Goal: Task Accomplishment & Management: Manage account settings

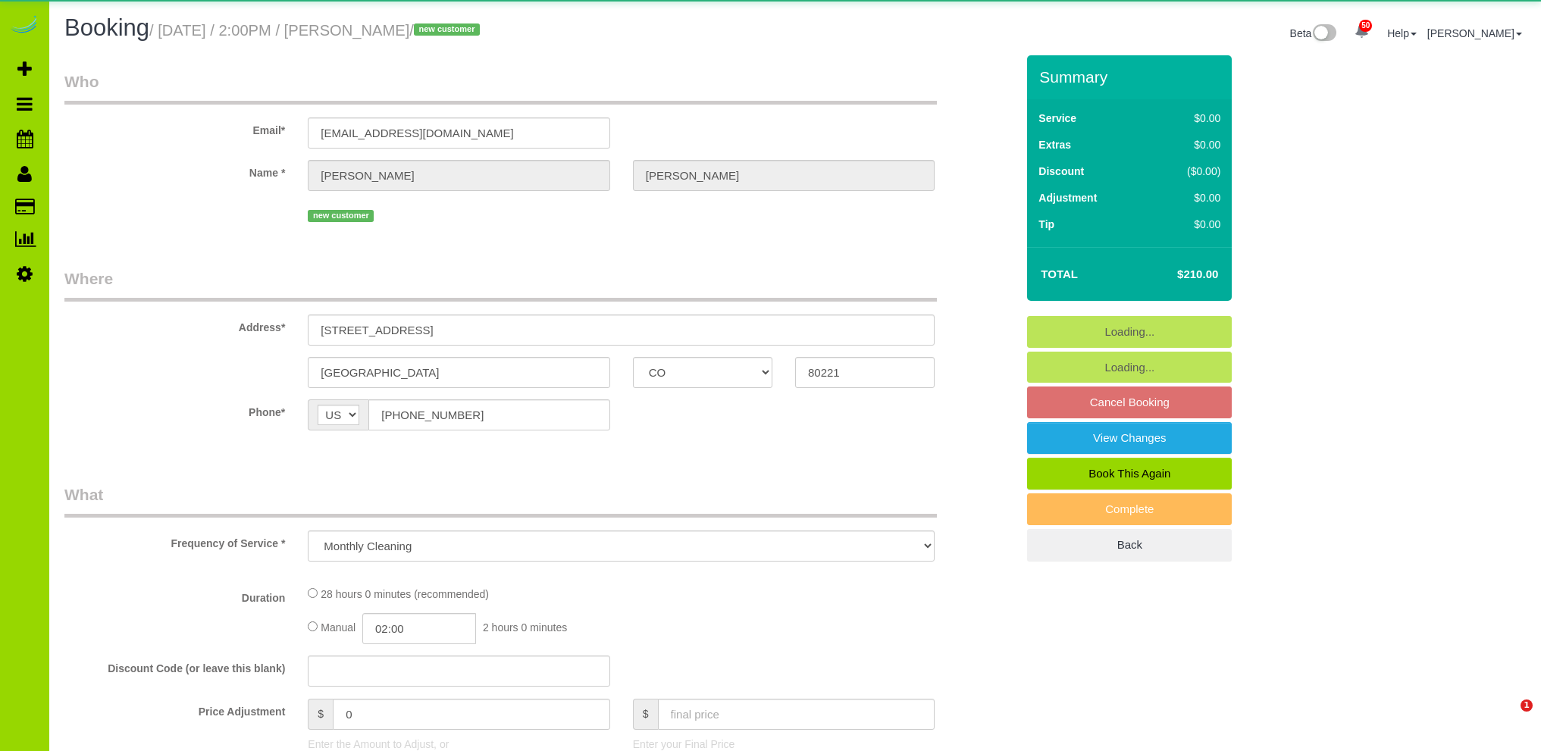
select select "CO"
select select "object:1127"
select select "7"
select select "number:4"
select select "number:13"
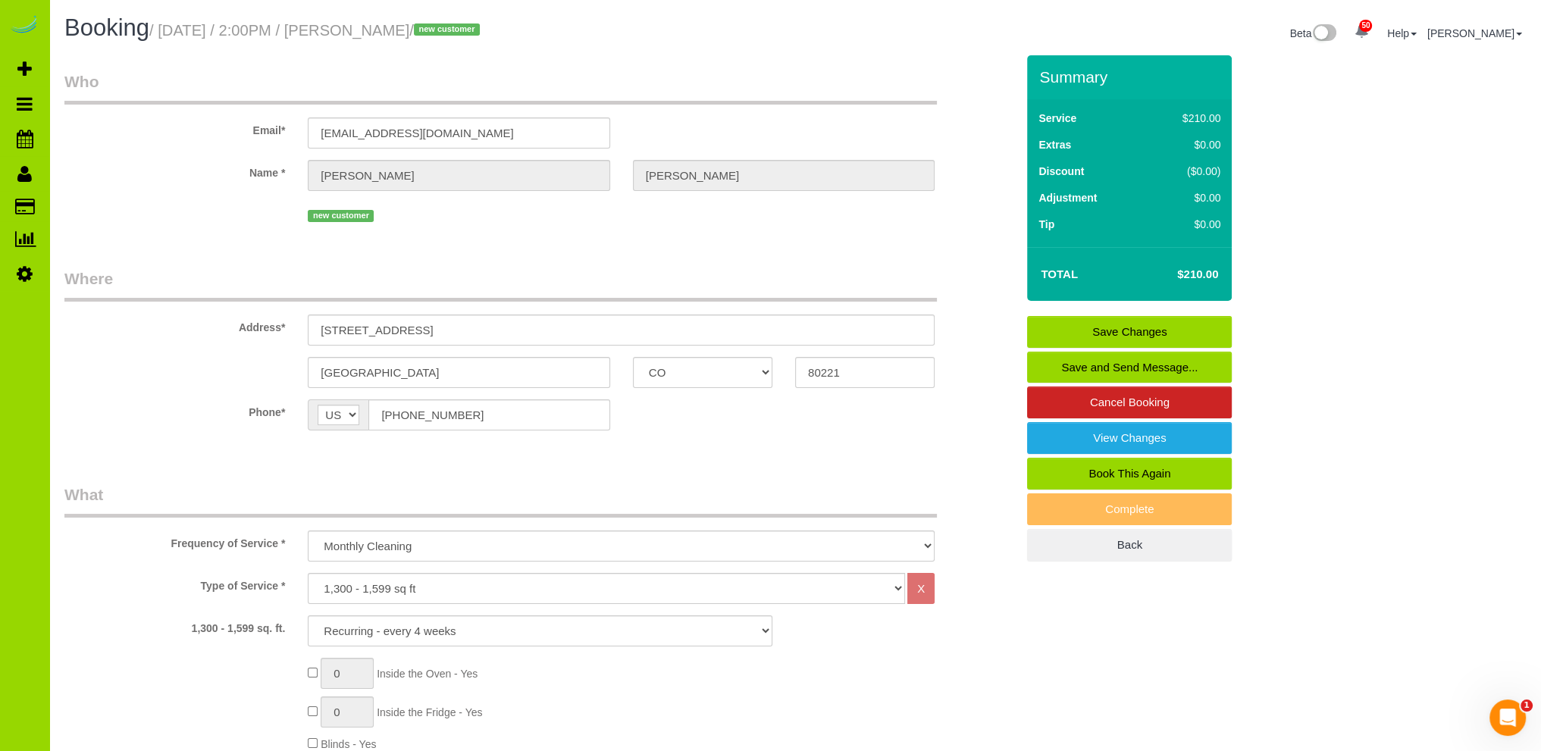
click at [1149, 359] on link "Save and Send Message..." at bounding box center [1129, 368] width 205 height 32
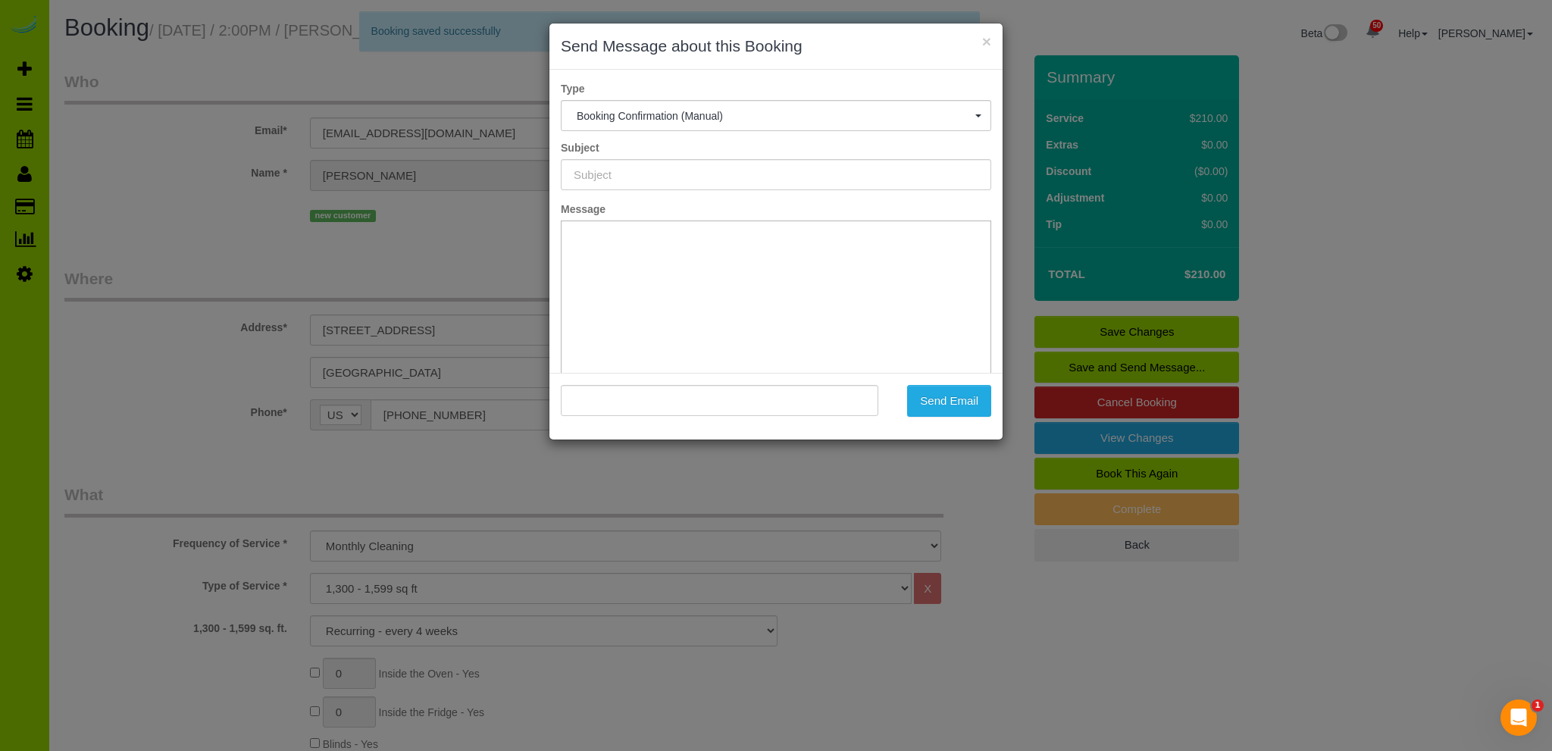
type input "Booking Confirmed - Please add your credit card"
type input ""Taylor Nguyen" <4836clay.denver@gmail.com>"
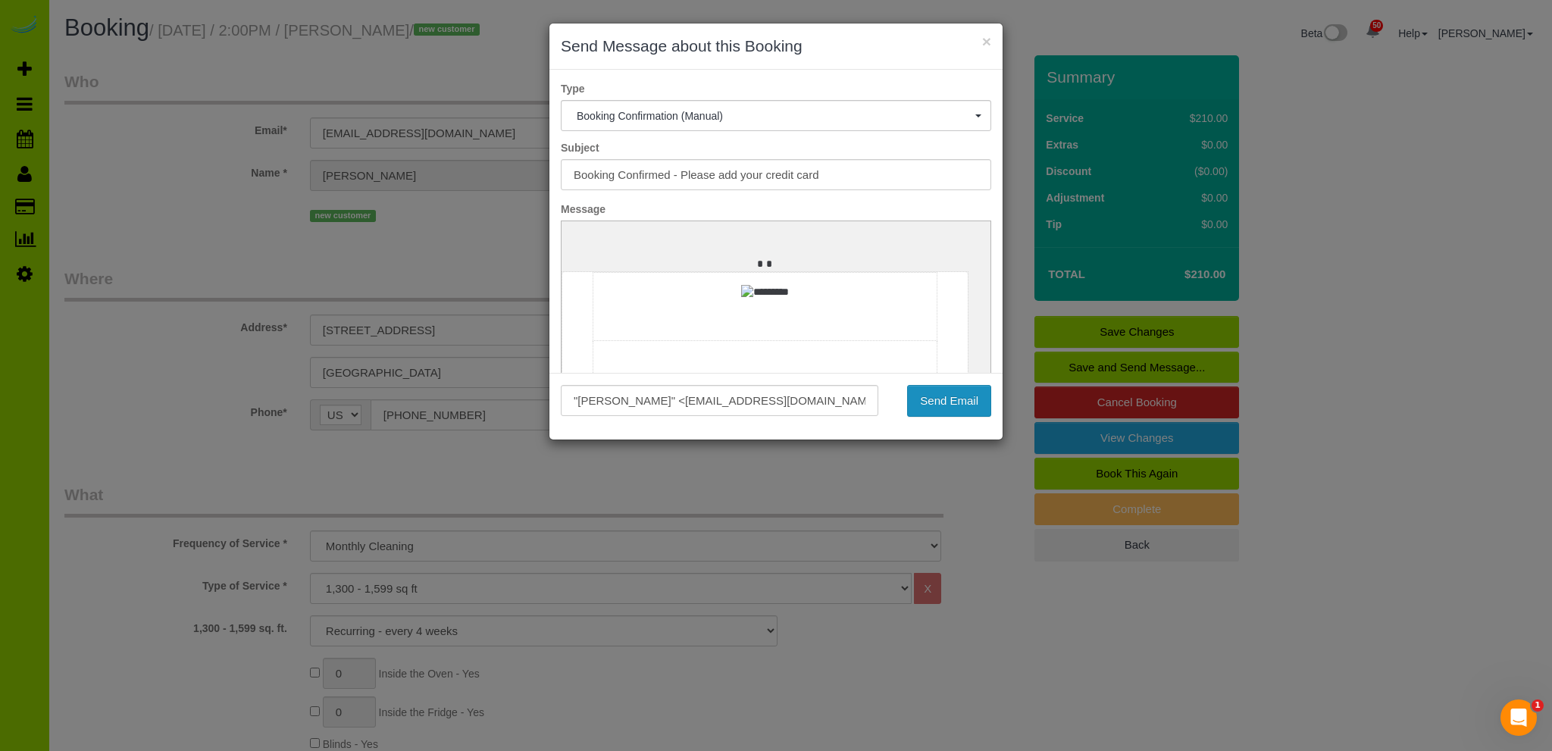
click at [937, 399] on button "Send Email" at bounding box center [949, 401] width 84 height 32
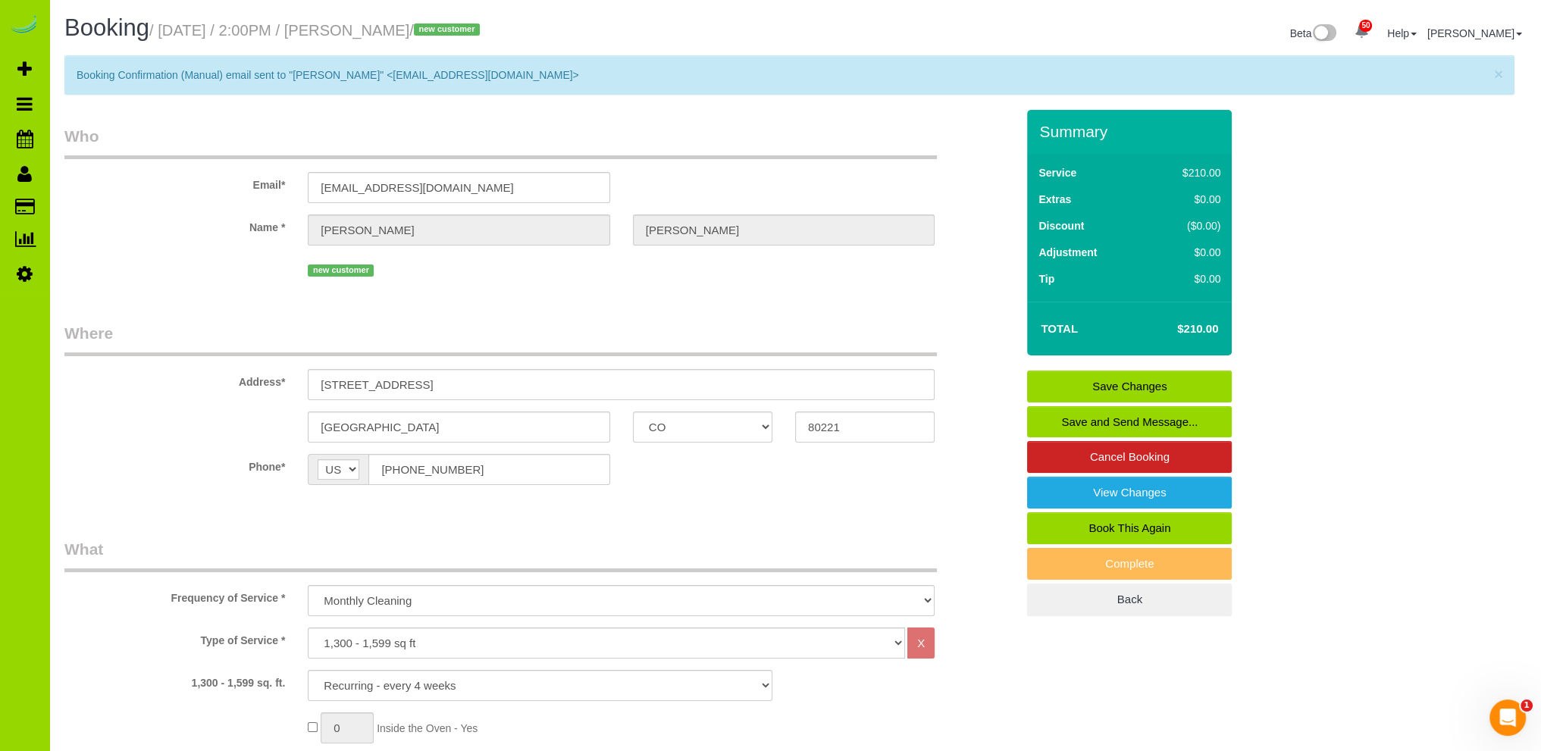
click at [123, 222] on label "Name *" at bounding box center [174, 225] width 243 height 20
click at [113, 27] on span "Booking" at bounding box center [106, 27] width 85 height 27
click at [161, 27] on small "/ September 02, 2025 / 2:00PM / Taylor Nguyen / new customer" at bounding box center [316, 30] width 335 height 17
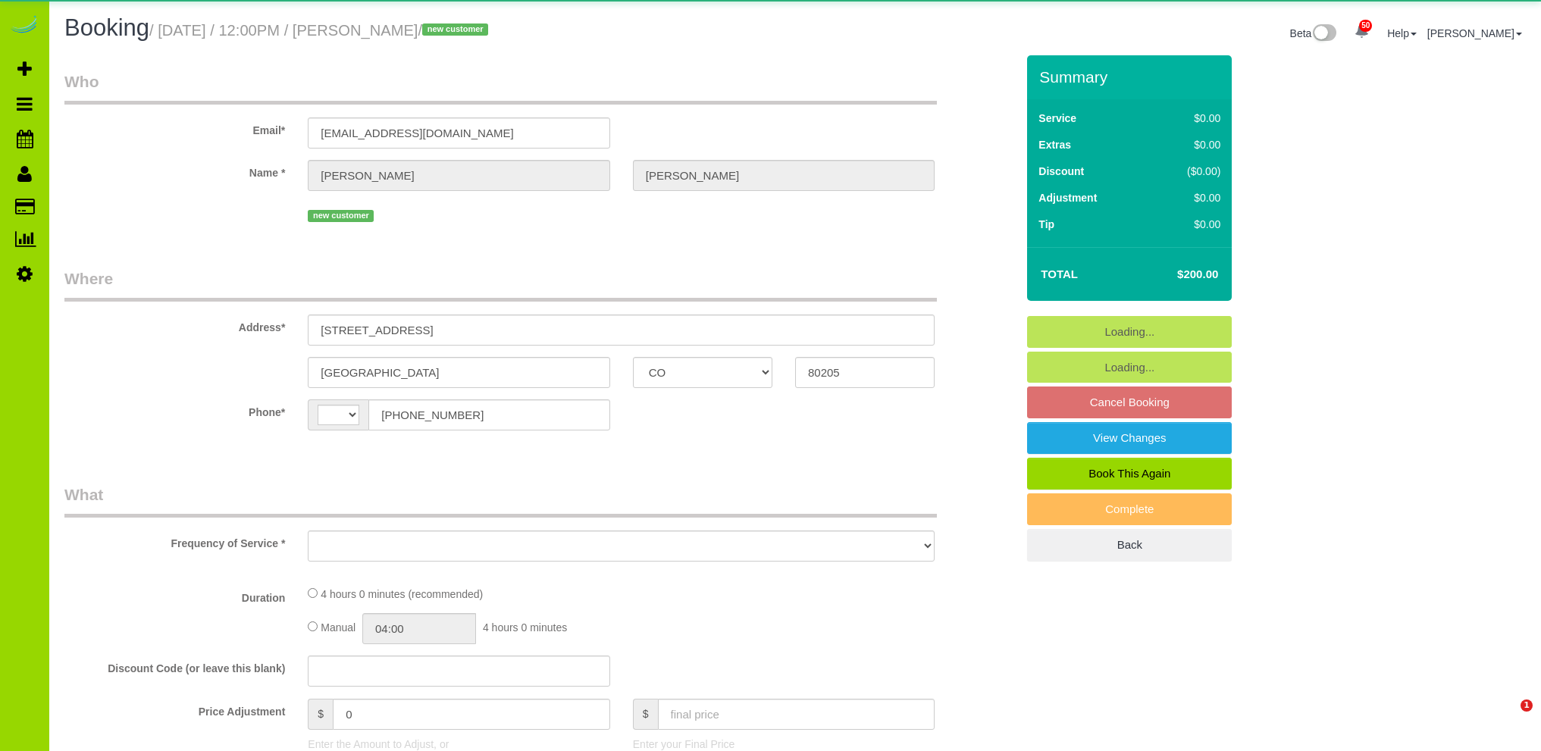
select select "CO"
select select "number:69"
select select "number:2"
select select "number:11"
select select "string:US"
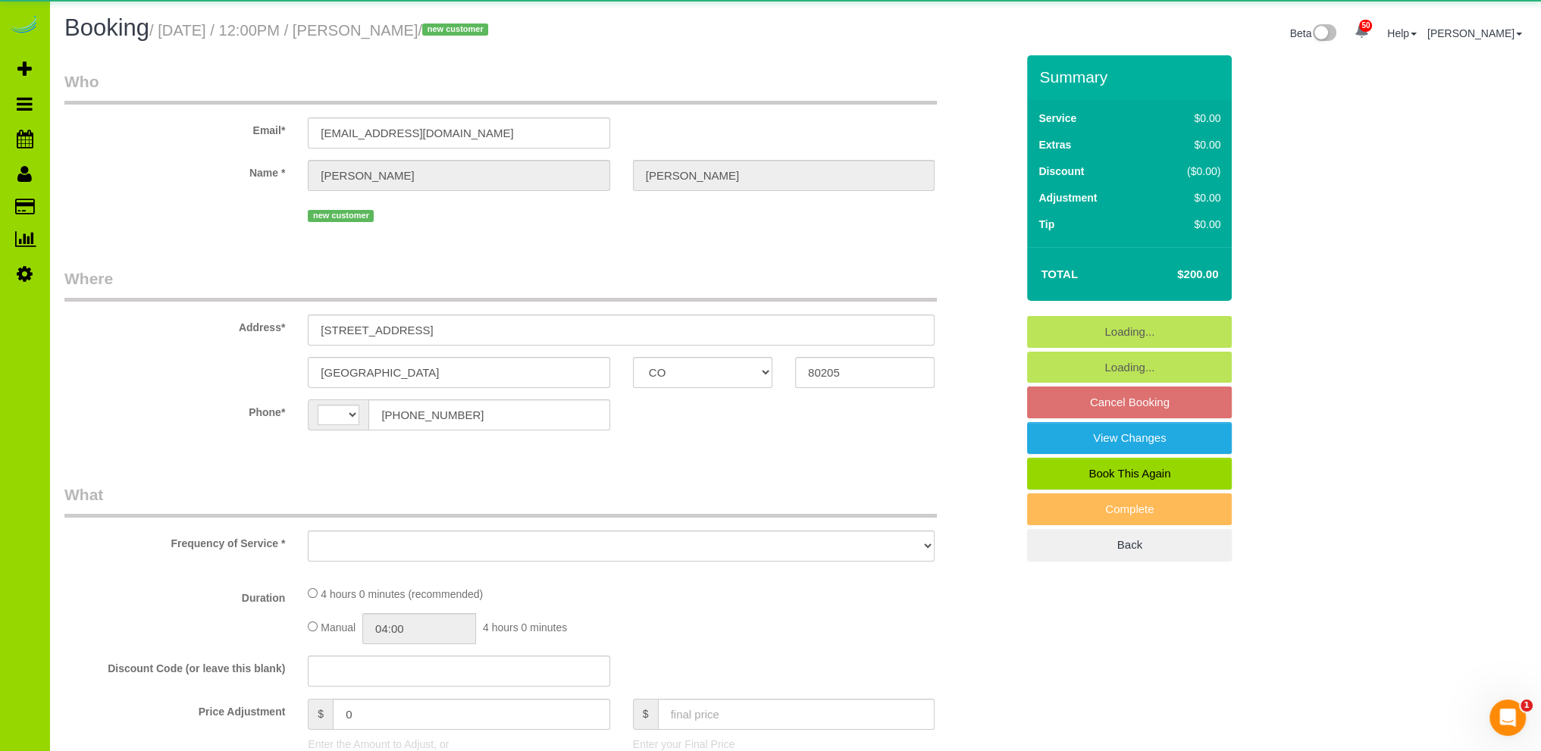
select select "object:1216"
select select "spot1"
select select "CO"
select select "object:1246"
select select "spot1"
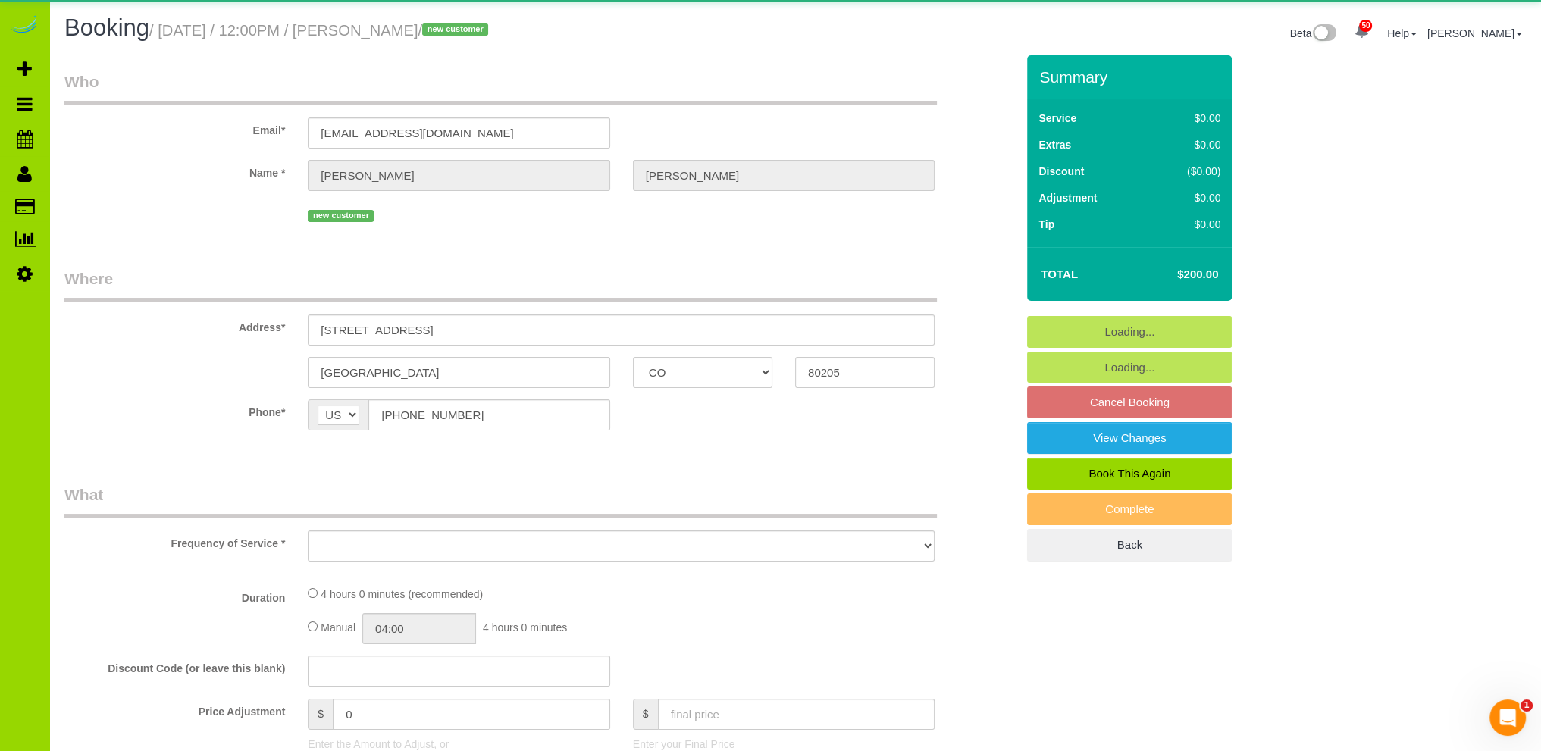
select select "number:69"
select select "number:2"
select select "number:11"
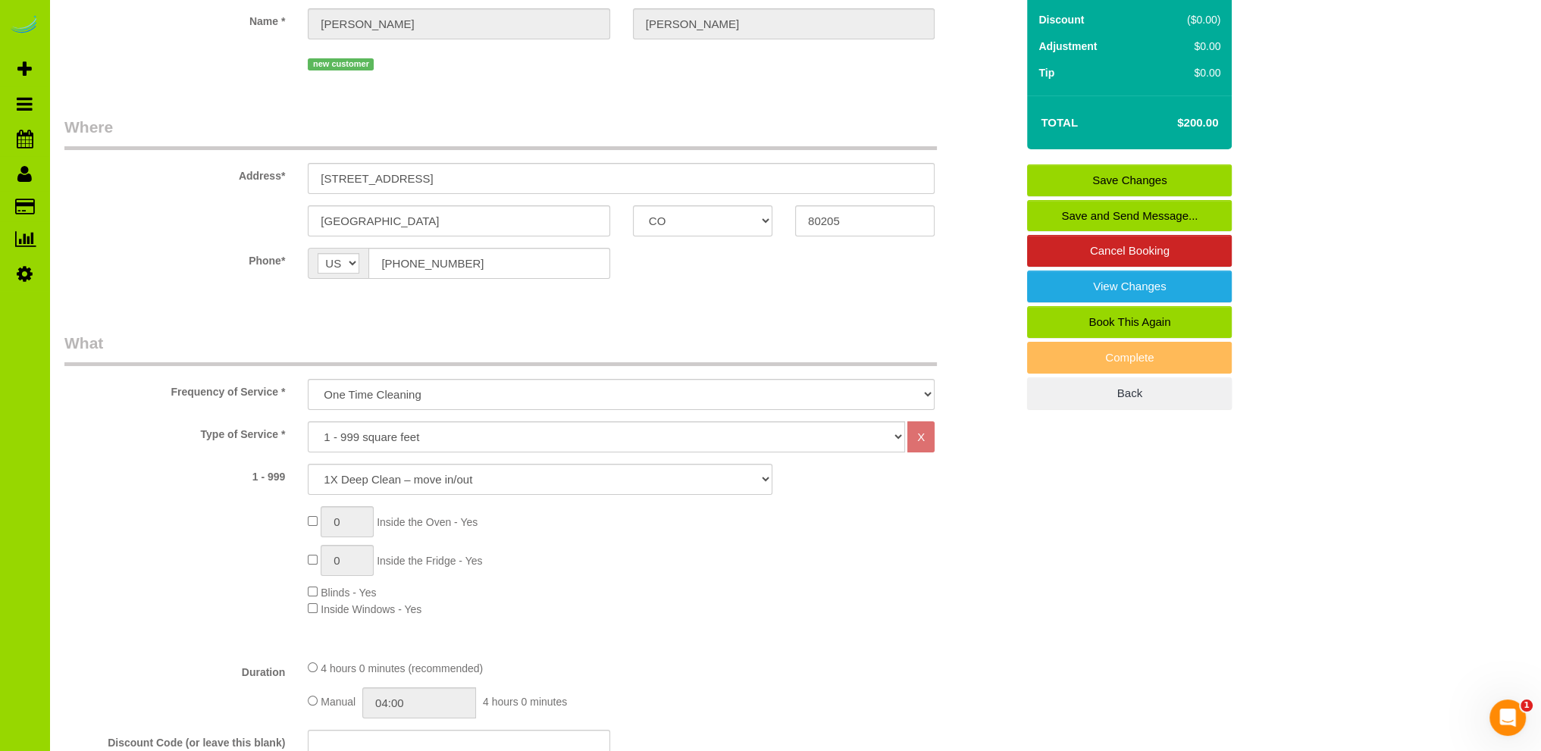
scroll to position [455, 0]
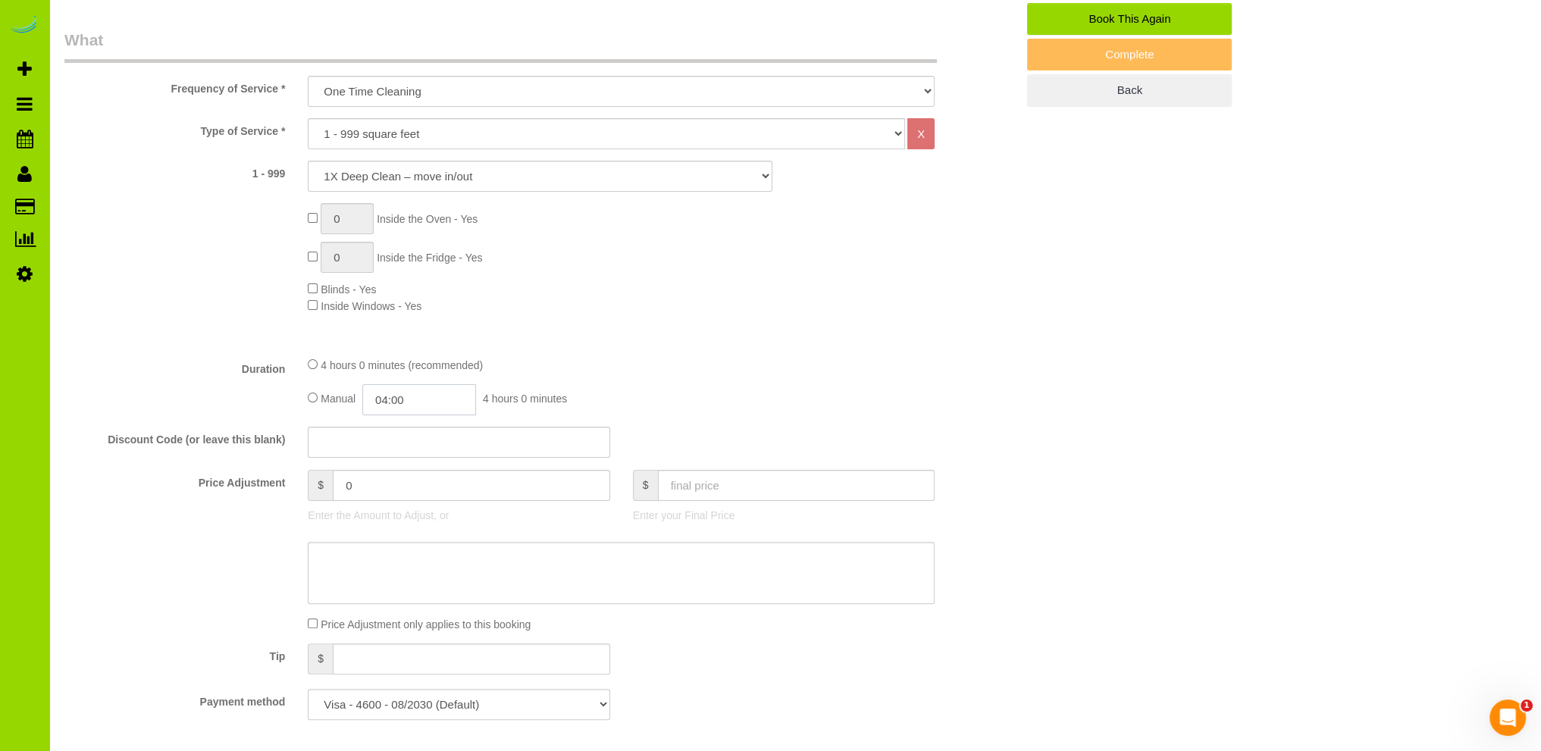
click at [393, 402] on input "04:00" at bounding box center [419, 399] width 114 height 31
drag, startPoint x: 680, startPoint y: 324, endPoint x: 671, endPoint y: 328, distance: 10.2
click at [679, 324] on div "Type of Service * Choose YOUR HOME SIZE here Hourly Cleaning 1 - 999 square fee…" at bounding box center [539, 231] width 951 height 226
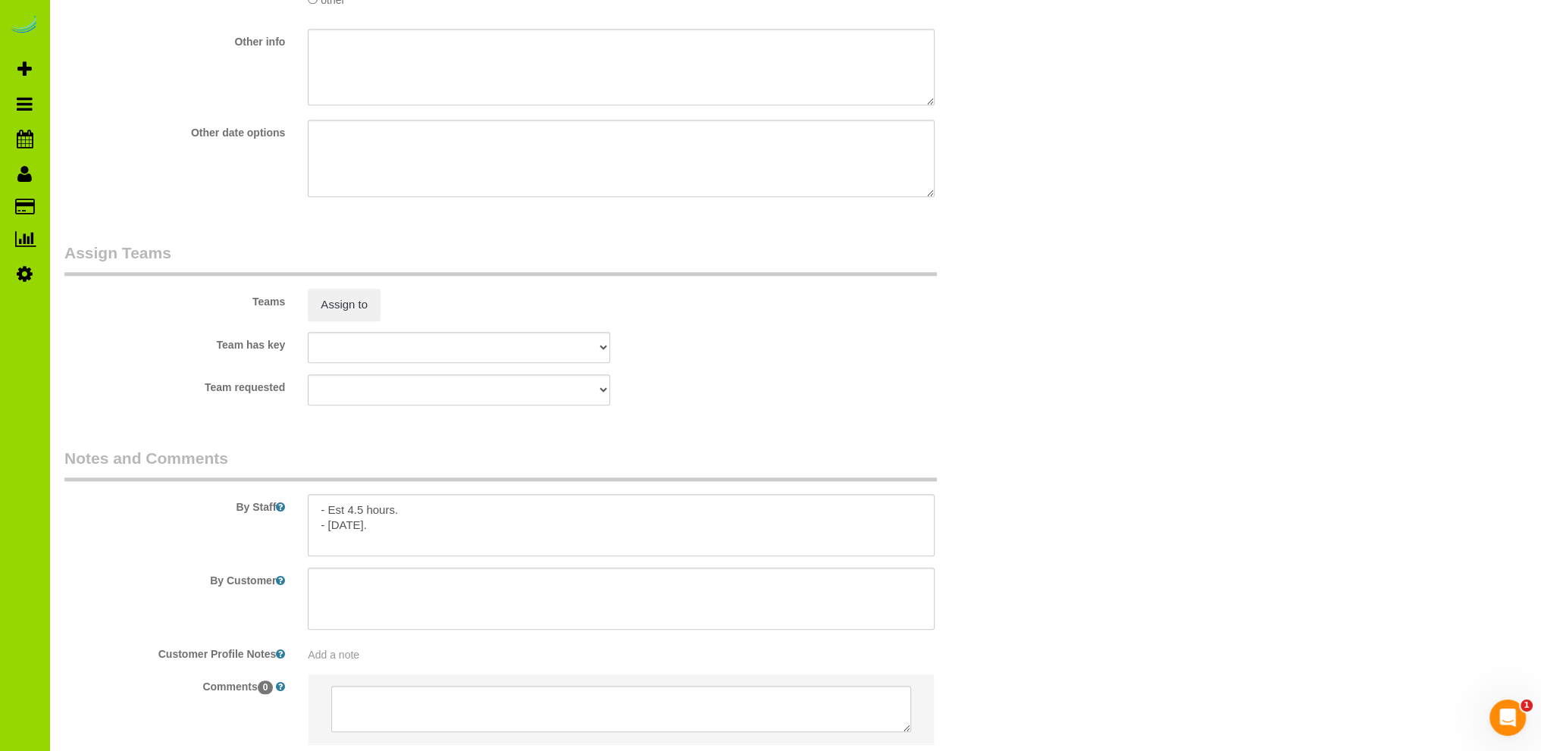
scroll to position [2044, 0]
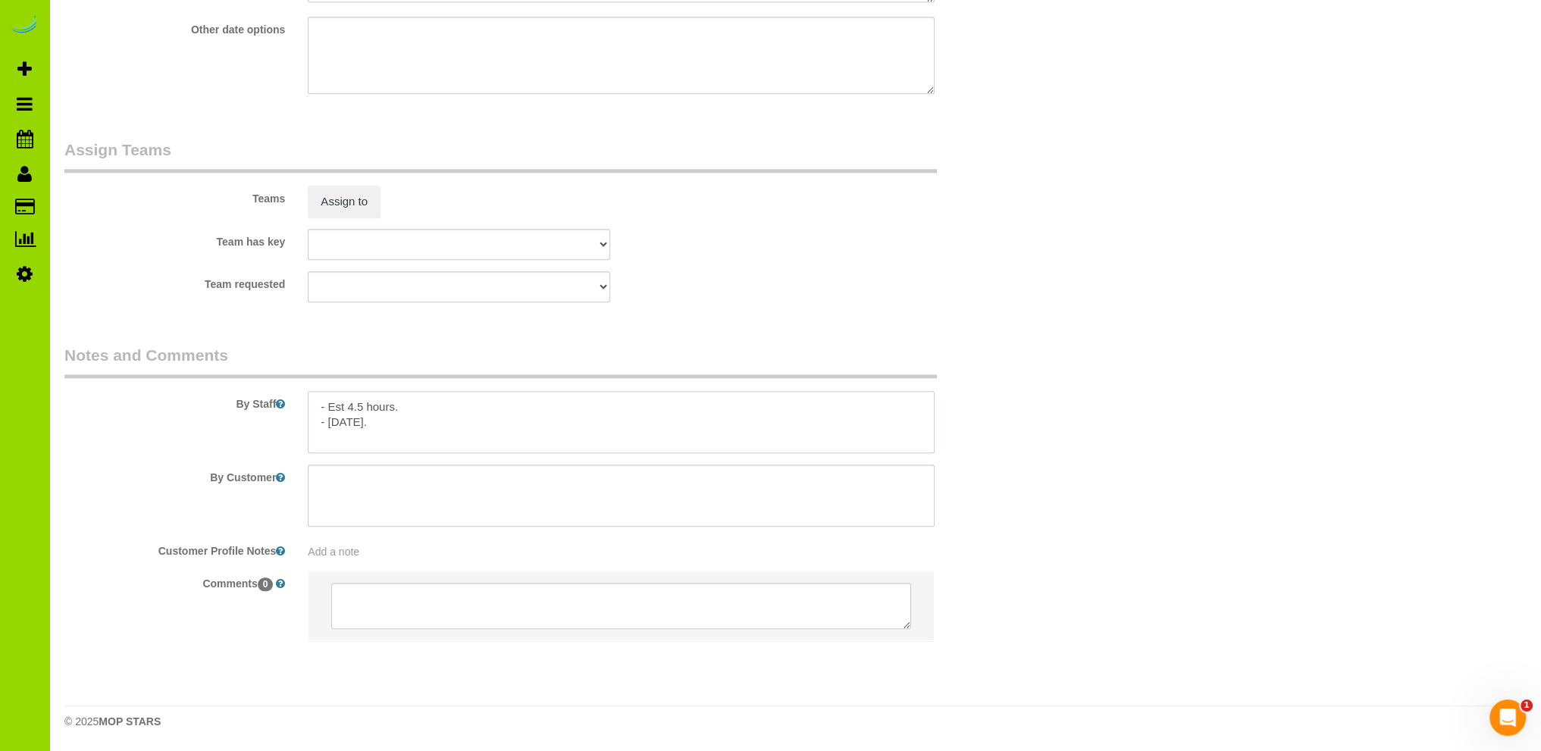
click at [365, 406] on textarea at bounding box center [621, 422] width 627 height 62
click at [361, 406] on textarea at bounding box center [621, 422] width 627 height 62
click at [428, 414] on textarea at bounding box center [621, 422] width 627 height 62
type textarea "- Est 4 hours. - Sept 12."
click at [688, 280] on div "Team requested ALBI ANA ANGEL DESI ELVIA ERICA FABIOLA FLOR HELEN JAVIER MARIBE…" at bounding box center [540, 286] width 974 height 31
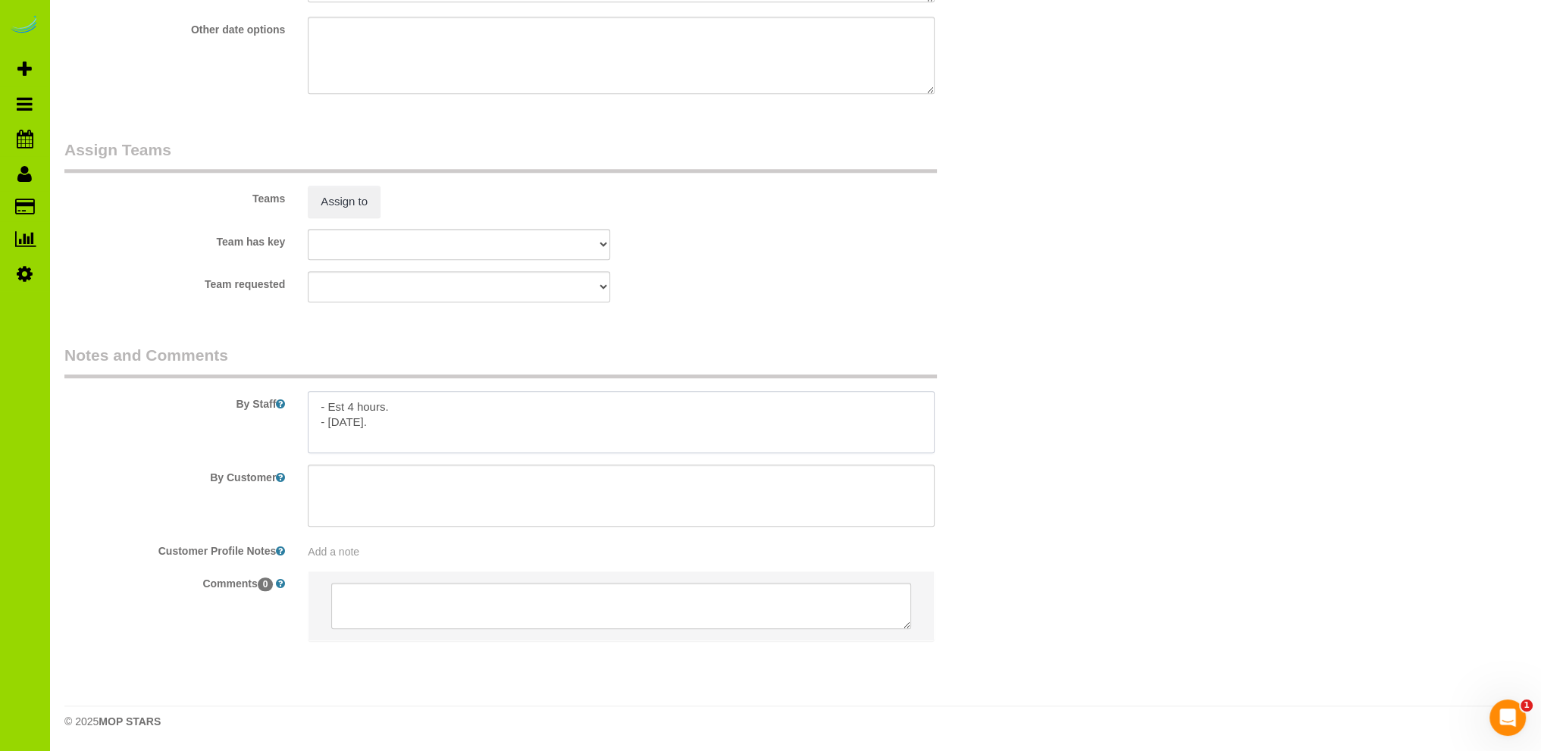
click at [417, 406] on textarea at bounding box center [621, 422] width 627 height 62
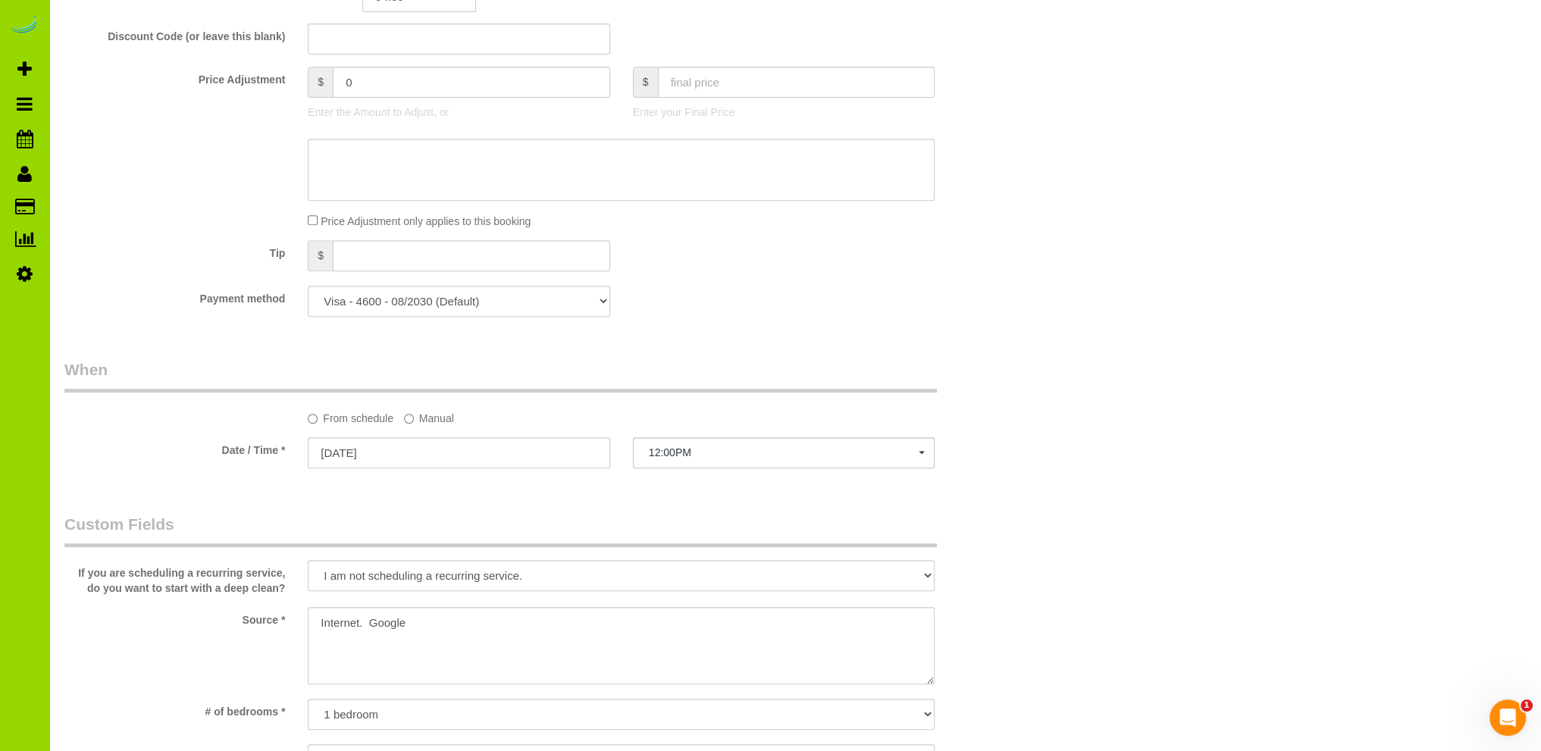
scroll to position [910, 0]
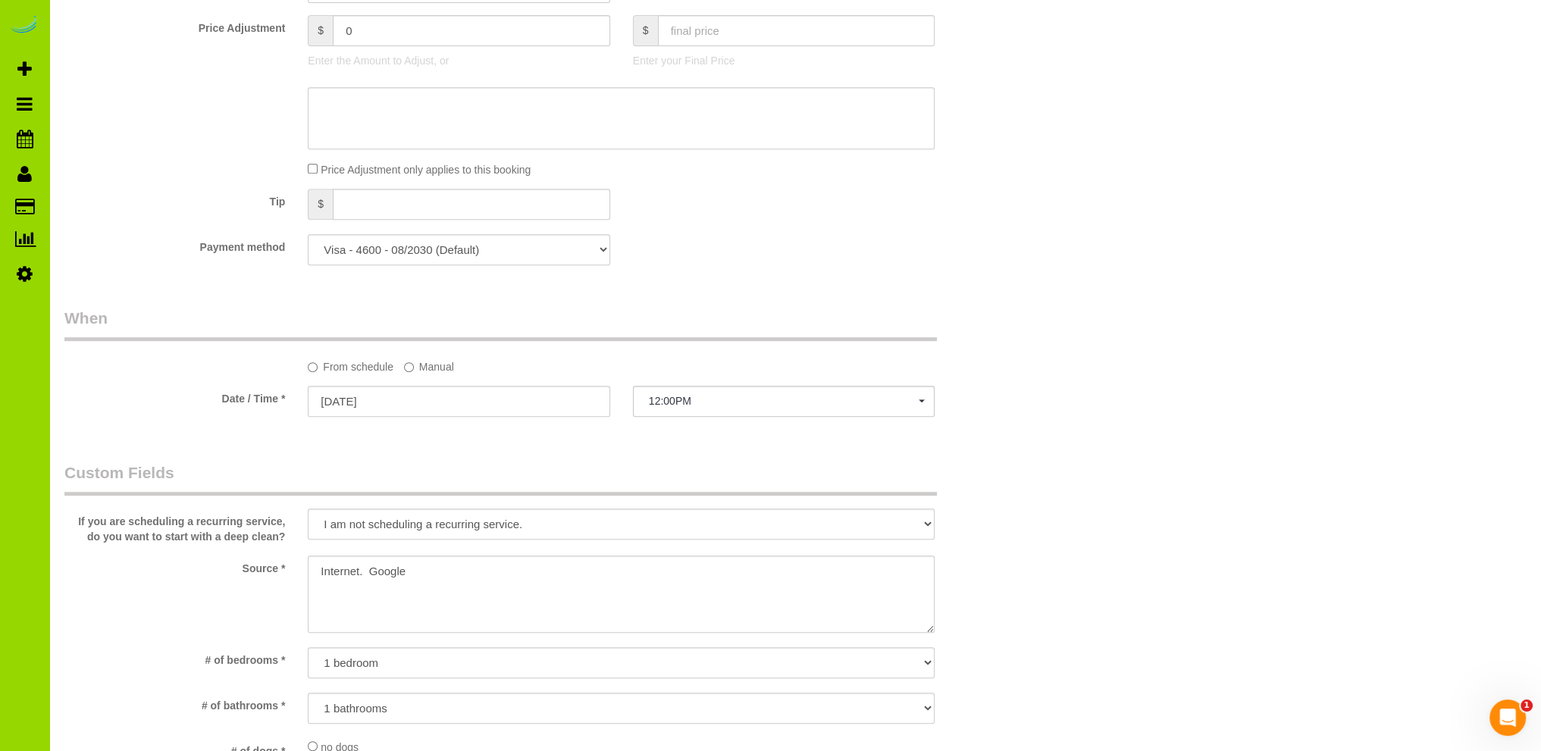
click at [622, 305] on div "Who Email* shelbyfechter12@gmail.com Name * Shelby Fechter new customer Where A…" at bounding box center [540, 487] width 974 height 2683
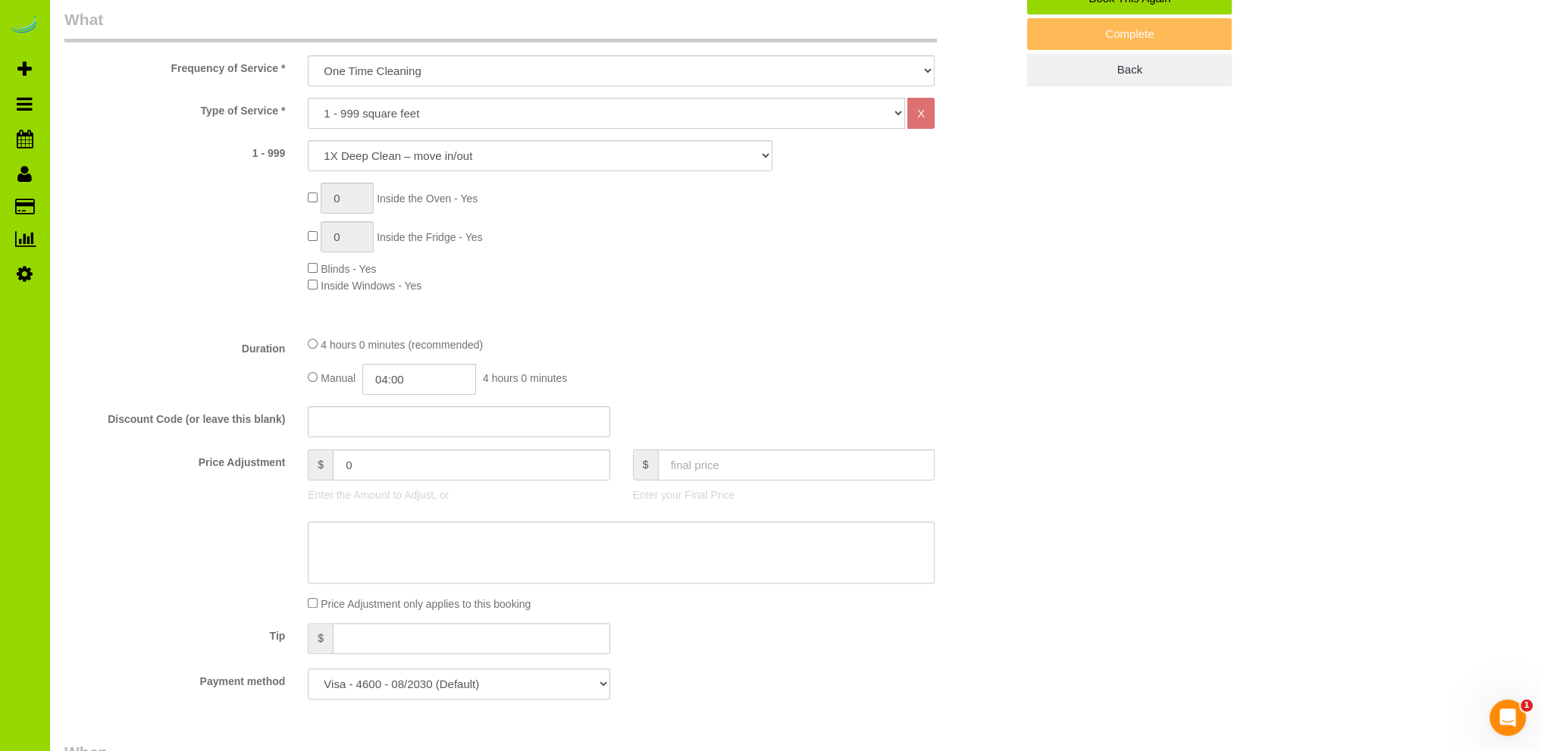
scroll to position [303, 0]
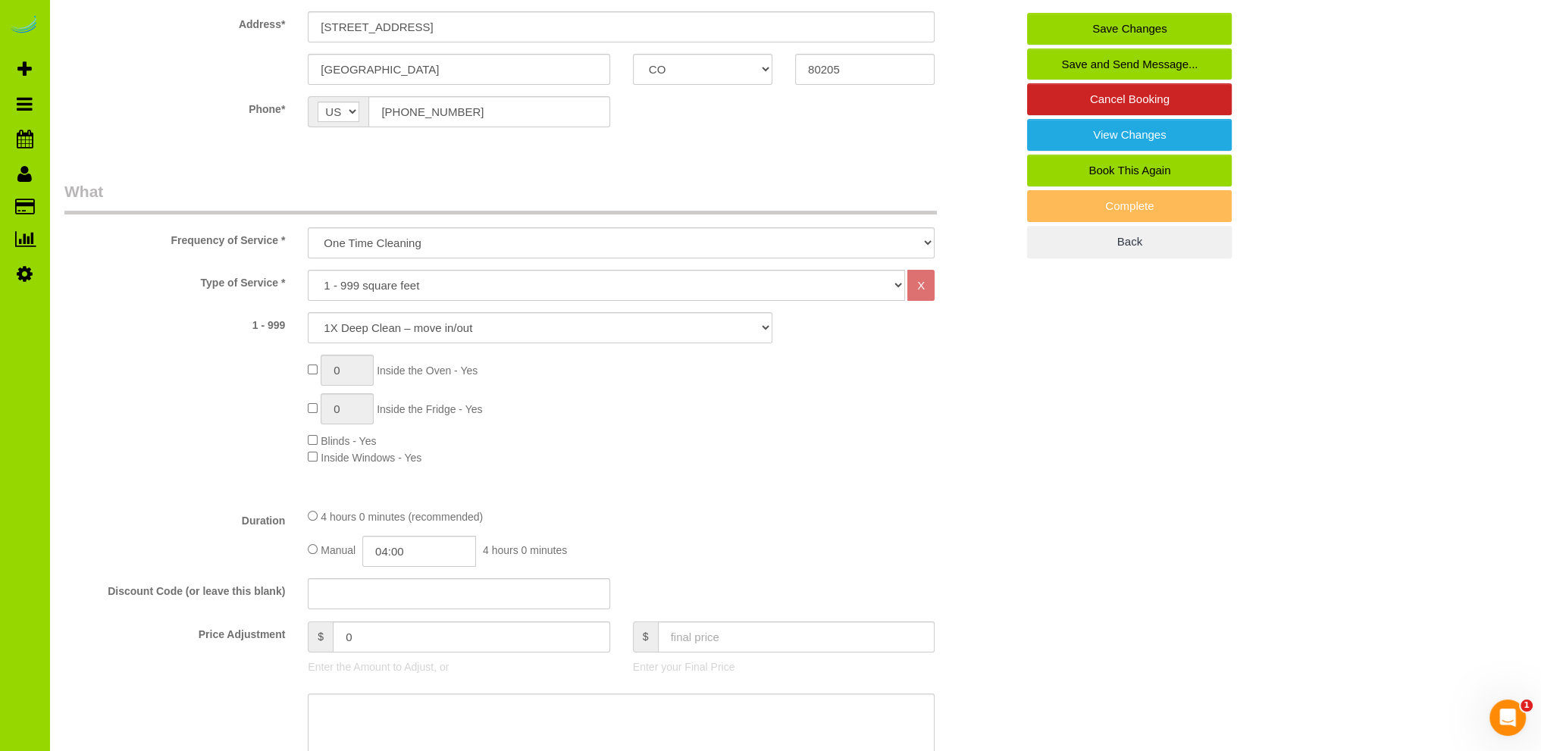
click at [597, 443] on div "0 Inside the Oven - Yes 0 Inside the Fridge - Yes Blinds - Yes Inside Windows -…" at bounding box center [661, 410] width 731 height 111
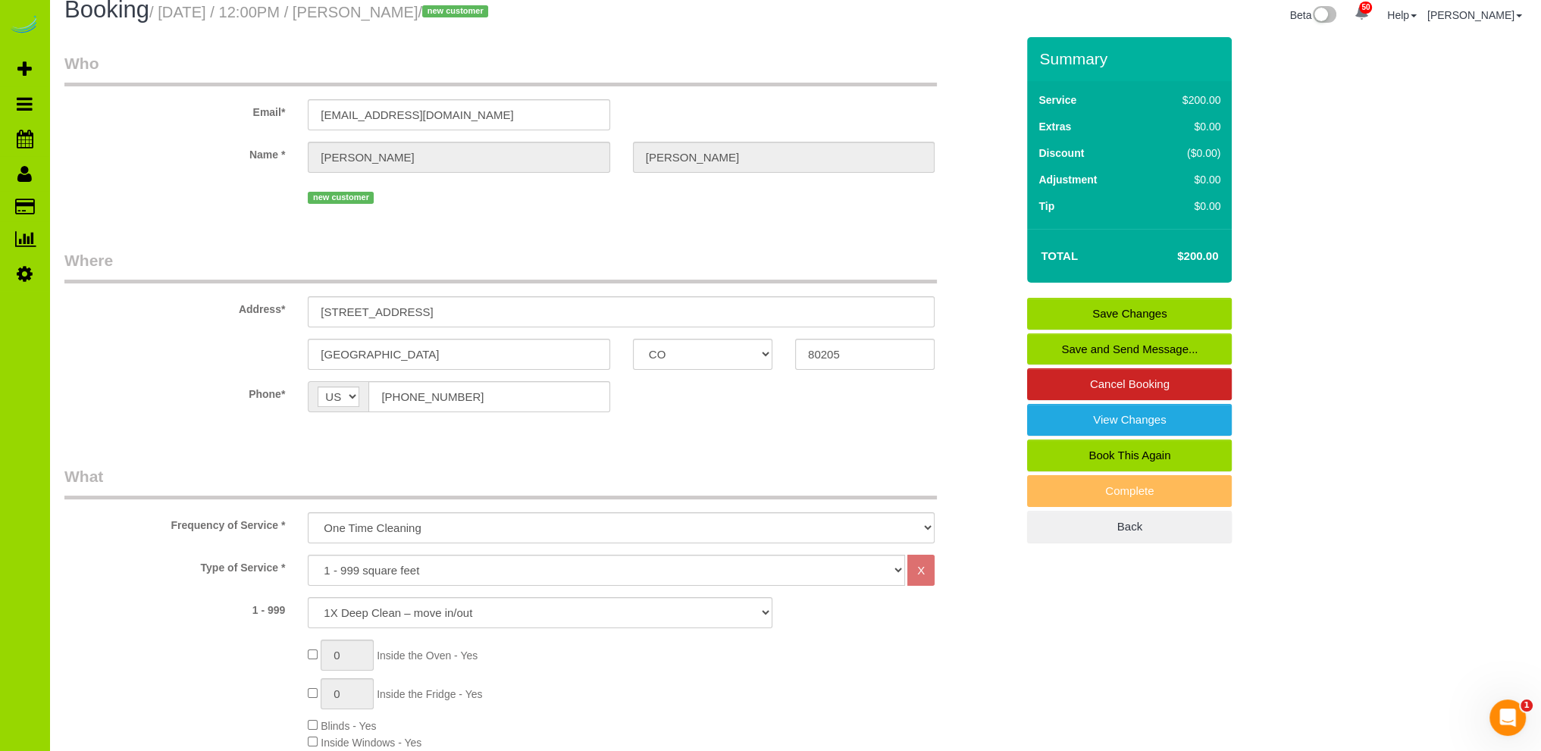
scroll to position [0, 0]
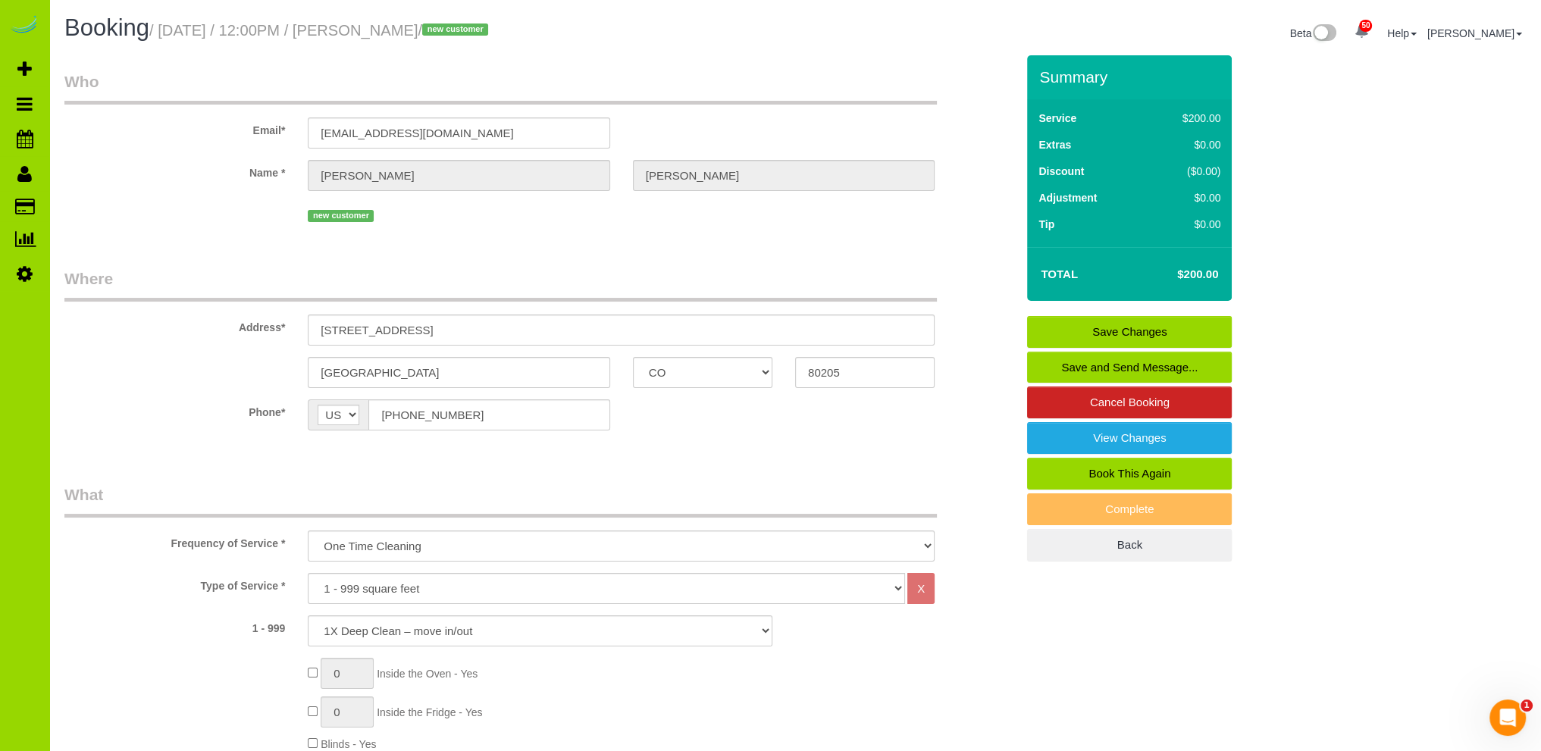
click at [182, 196] on sui-booking-customer "Email* shelbyfechter12@gmail.com Name * Shelby Fechter new customer" at bounding box center [539, 147] width 951 height 155
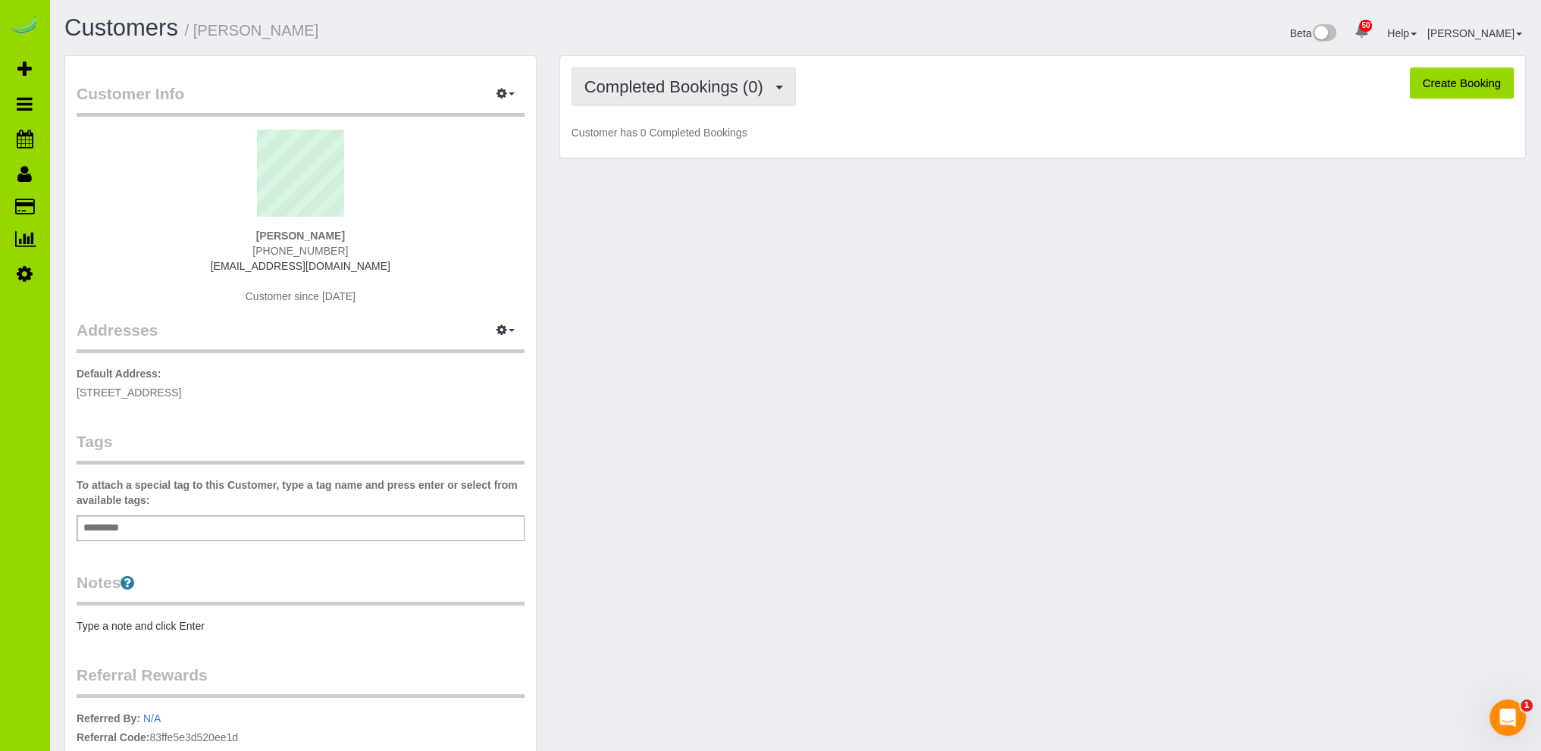
click at [636, 85] on span "Completed Bookings (0)" at bounding box center [677, 86] width 186 height 19
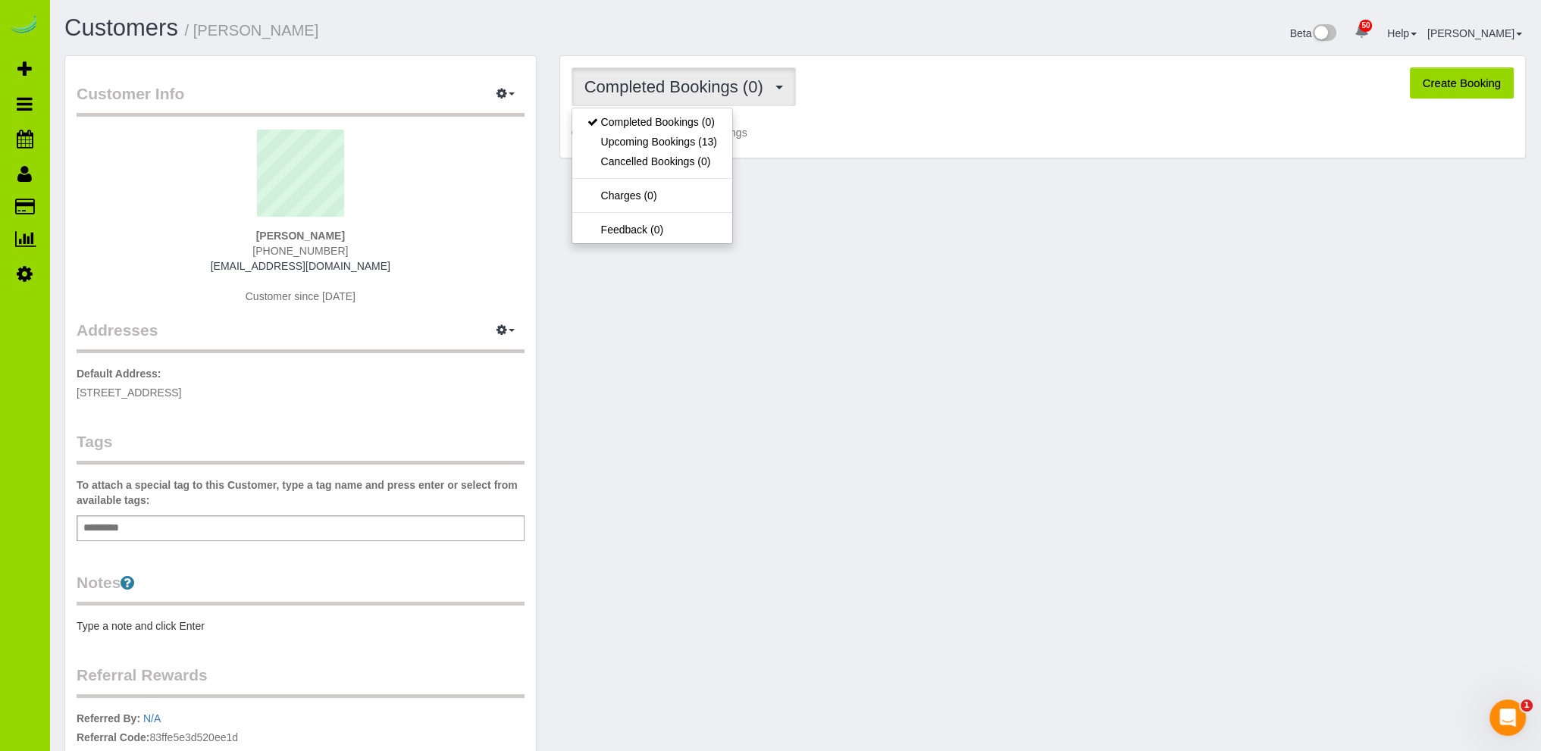
click at [612, 372] on div "Customer Info Edit Contact Info Send Message Email Preferences Special Sales Ta…" at bounding box center [795, 486] width 1484 height 863
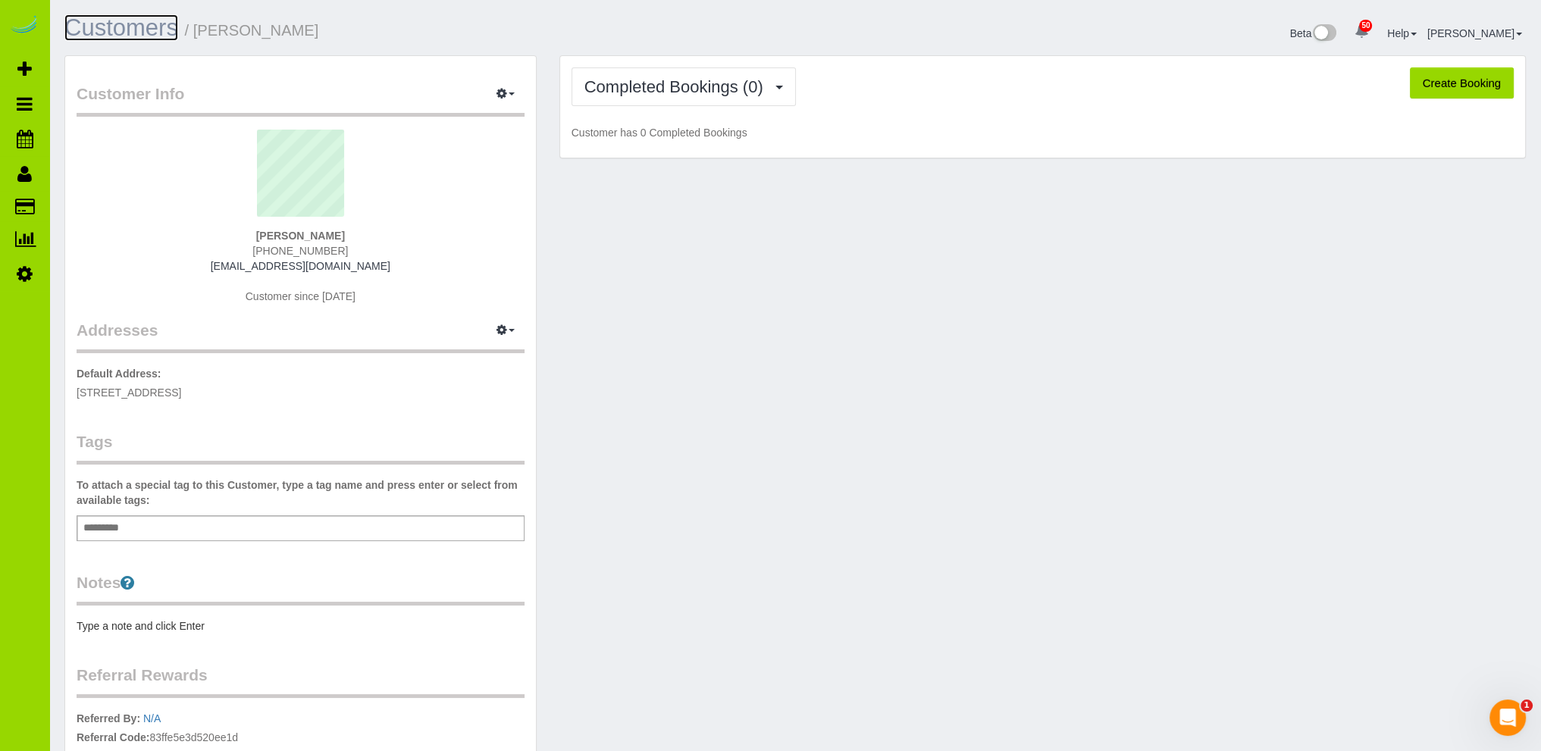
click at [139, 30] on link "Customers" at bounding box center [121, 27] width 114 height 27
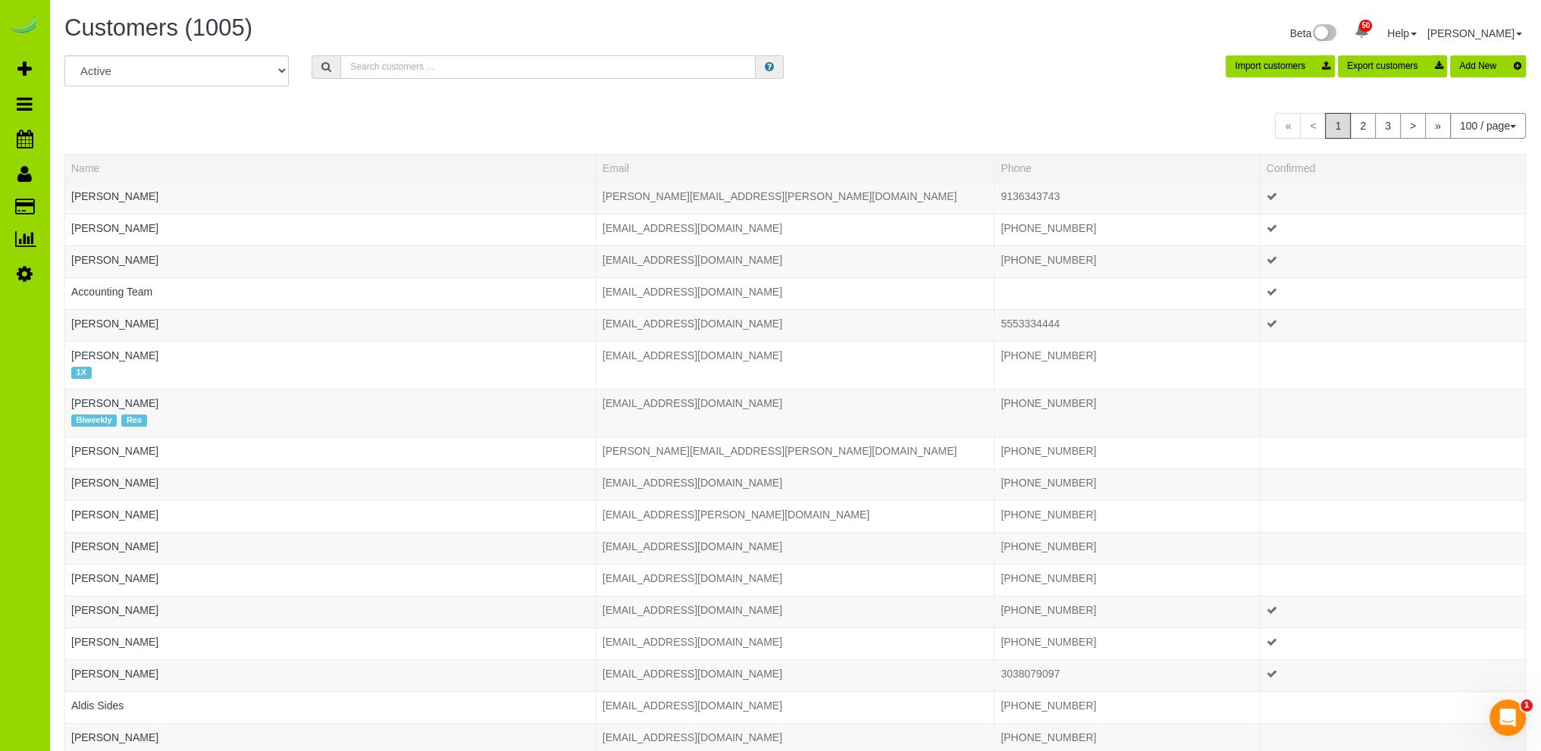
click at [380, 66] on input "text" at bounding box center [547, 66] width 415 height 23
type input "l"
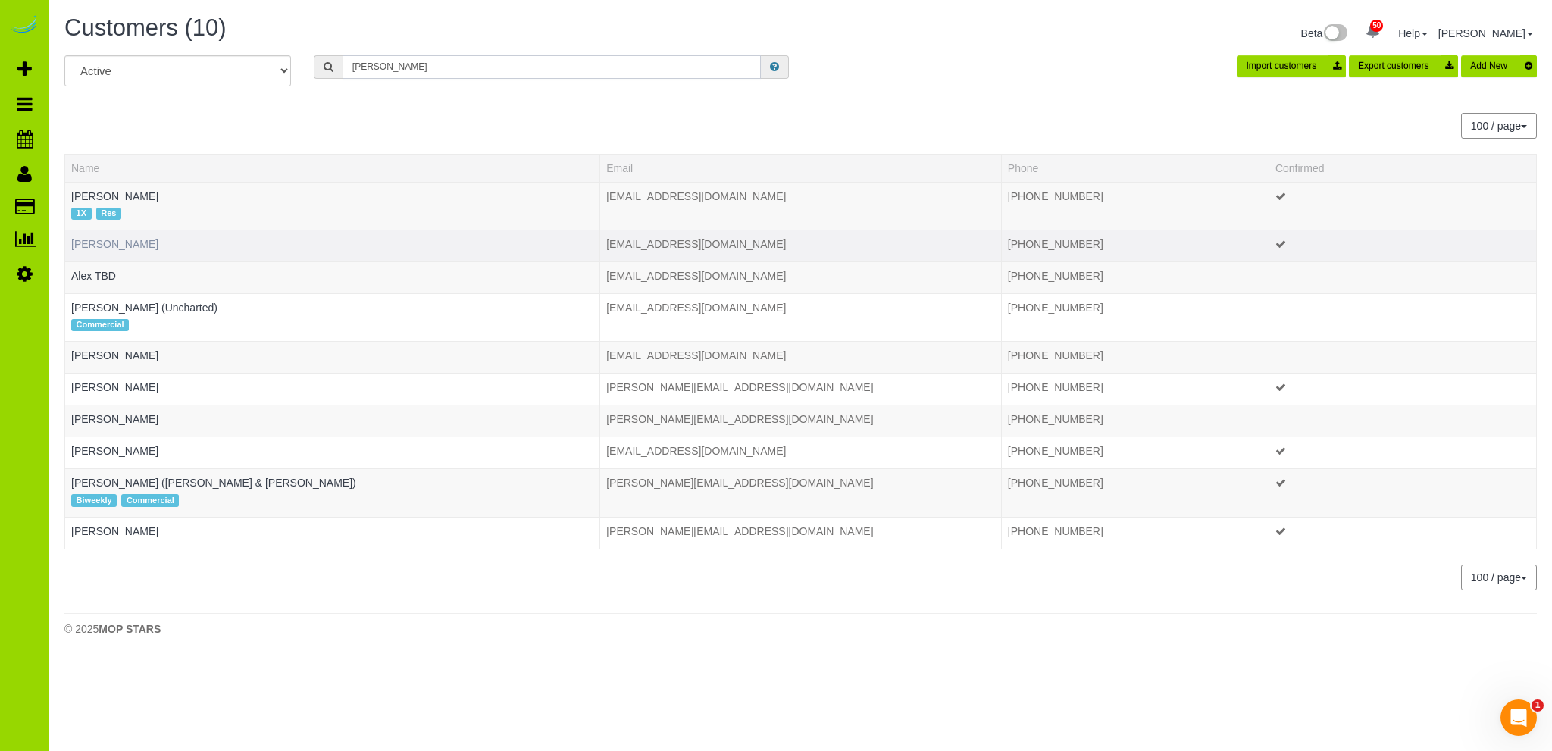
type input "alex"
click at [107, 242] on link "Alex Link" at bounding box center [114, 244] width 87 height 12
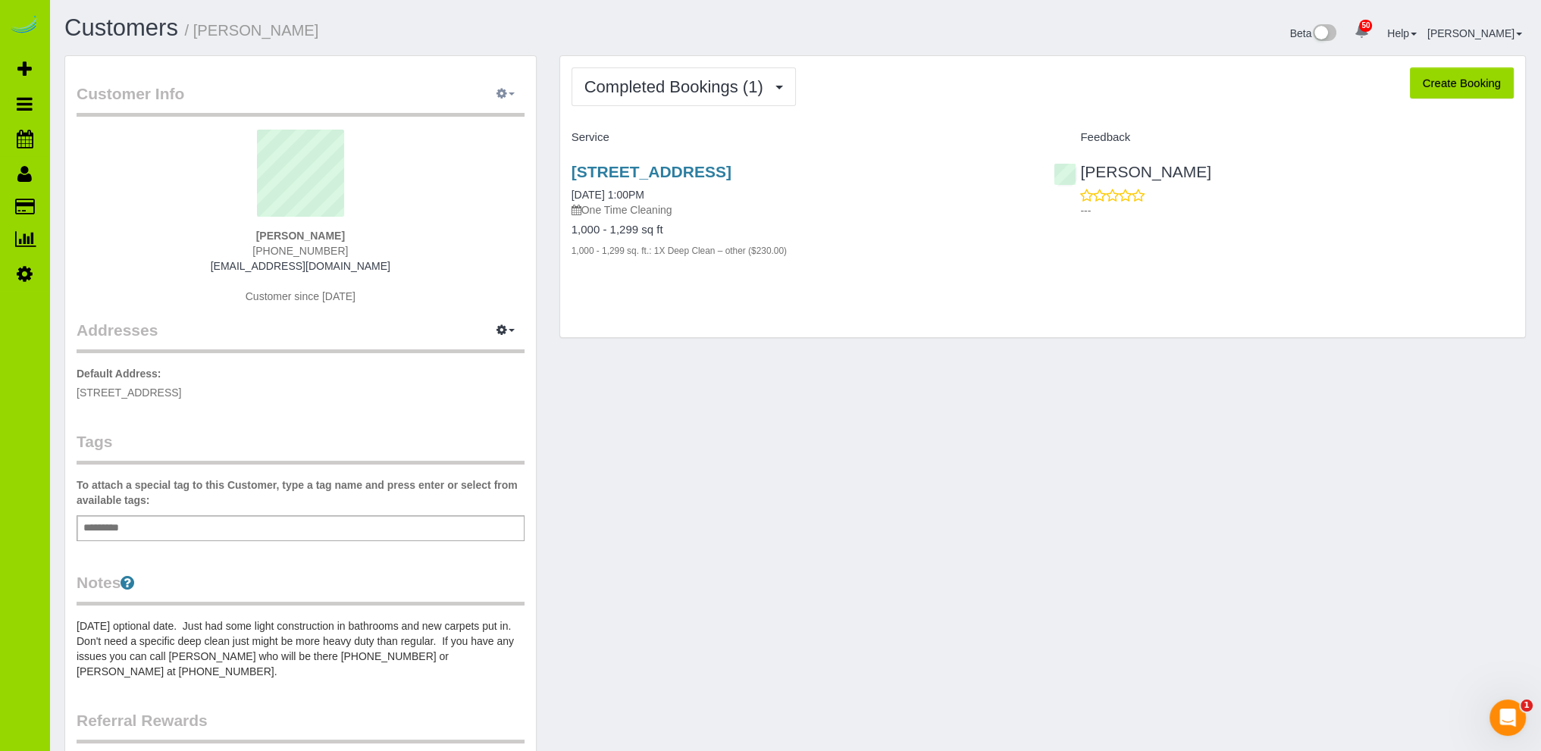
click at [504, 89] on icon "button" at bounding box center [502, 93] width 11 height 9
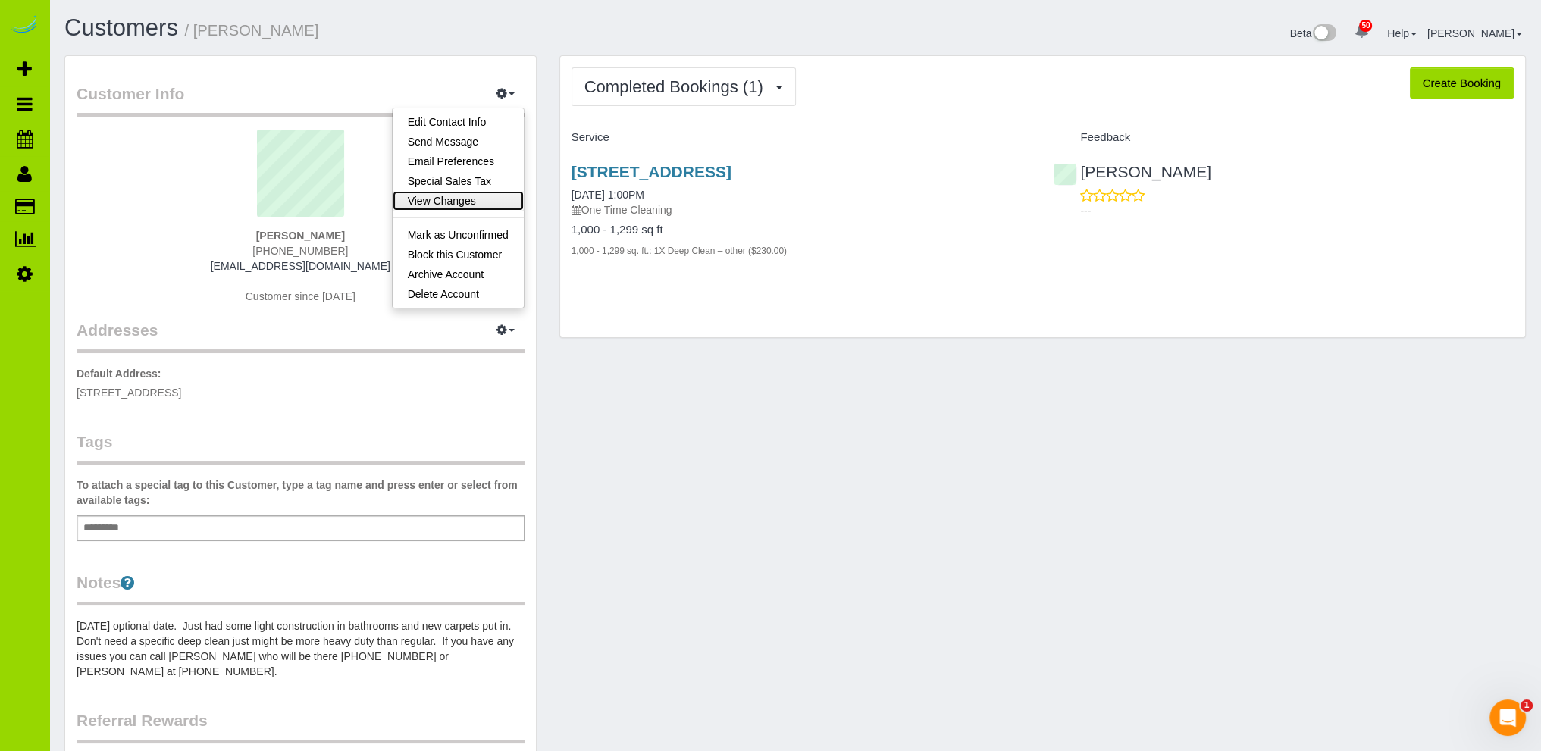
click at [439, 197] on link "View Changes" at bounding box center [458, 201] width 131 height 20
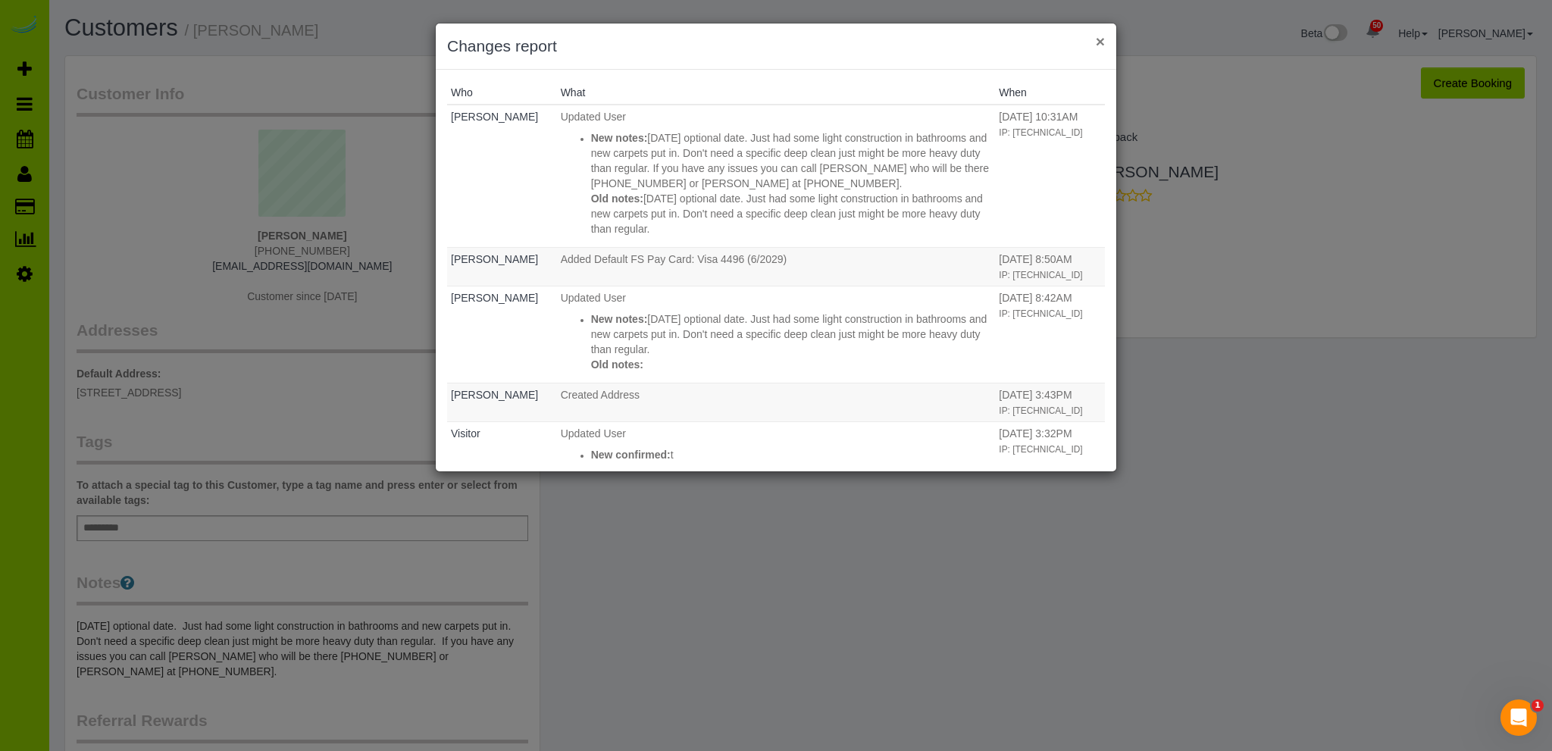
click at [1101, 45] on button "×" at bounding box center [1100, 41] width 9 height 16
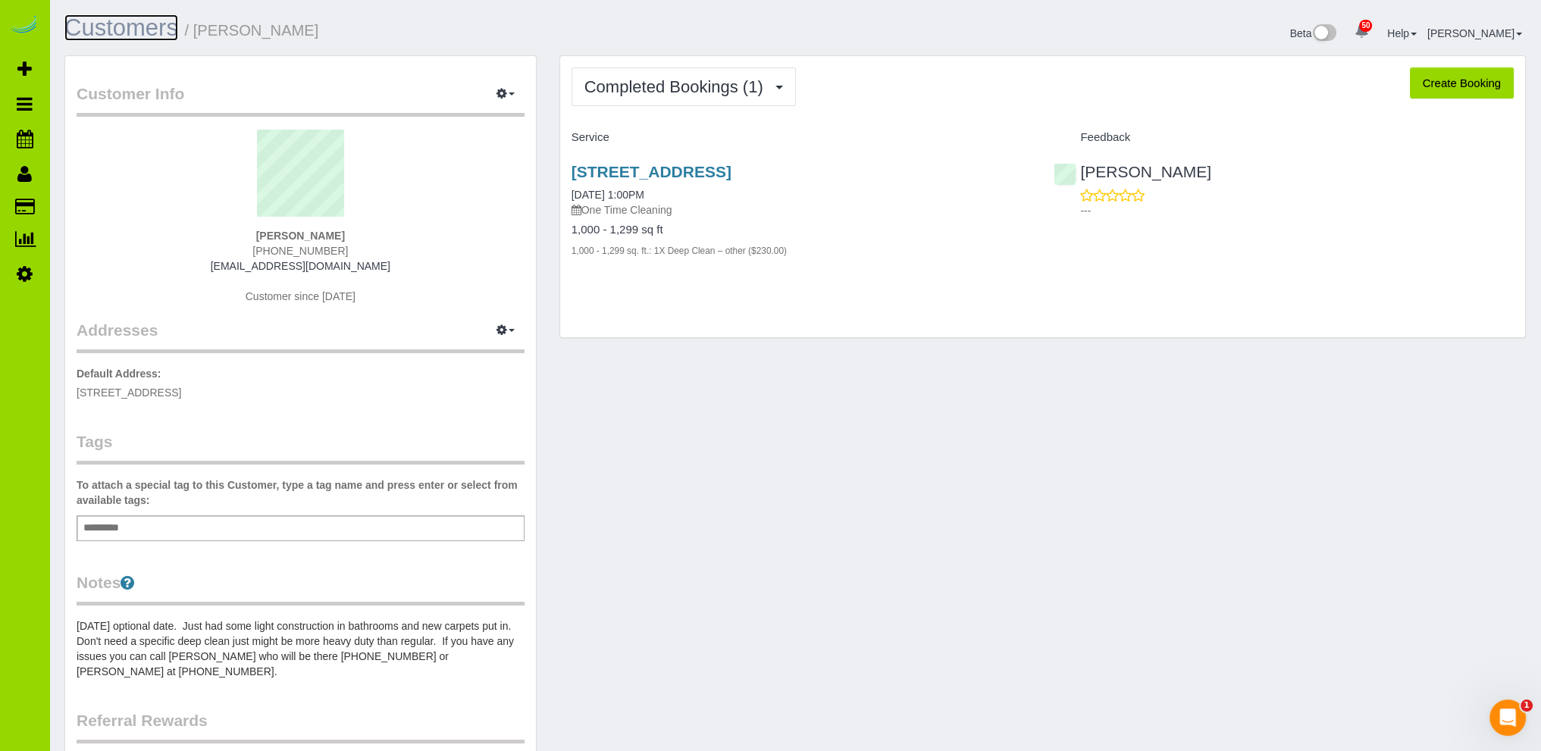
click at [158, 23] on link "Customers" at bounding box center [121, 27] width 114 height 27
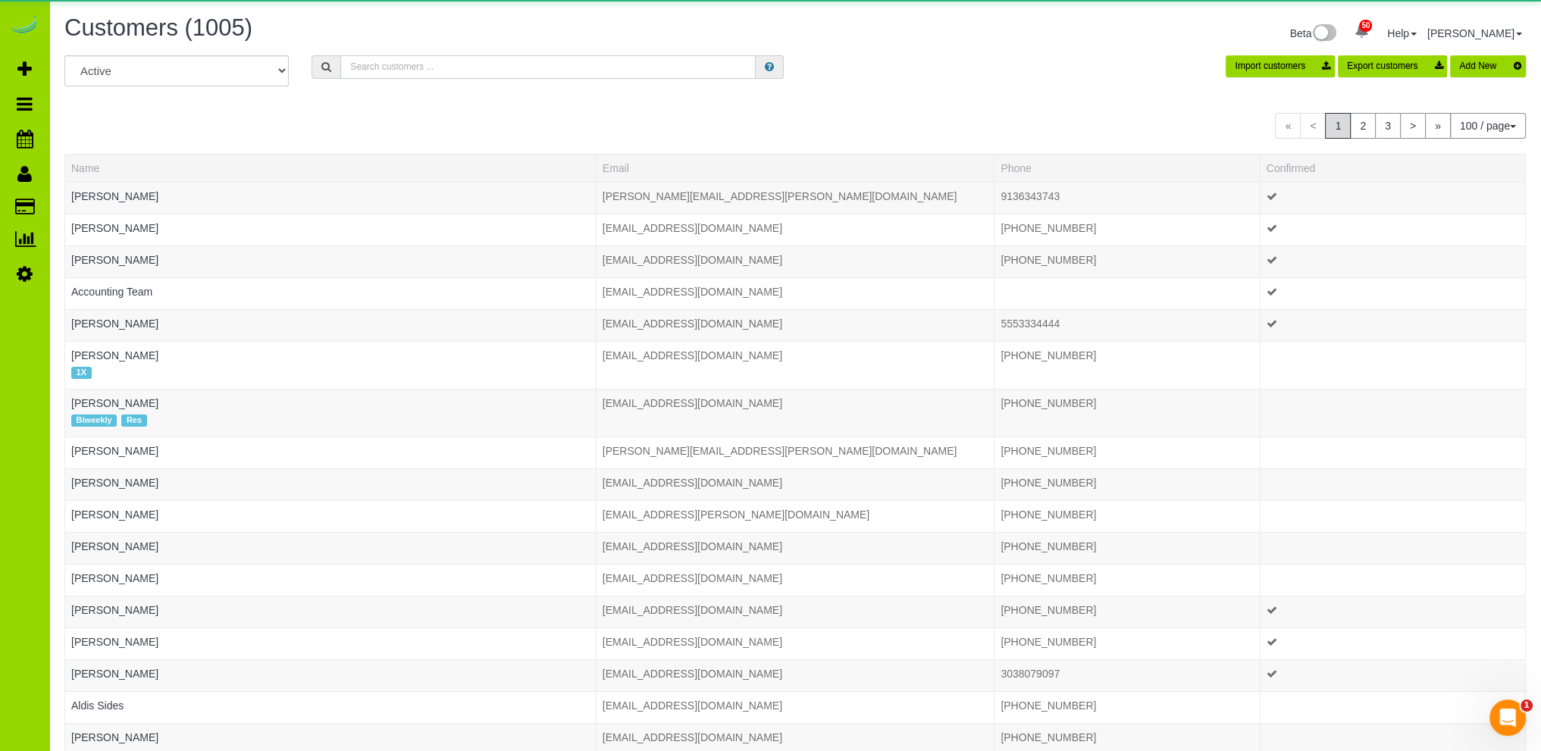
click at [372, 64] on input "text" at bounding box center [547, 66] width 415 height 23
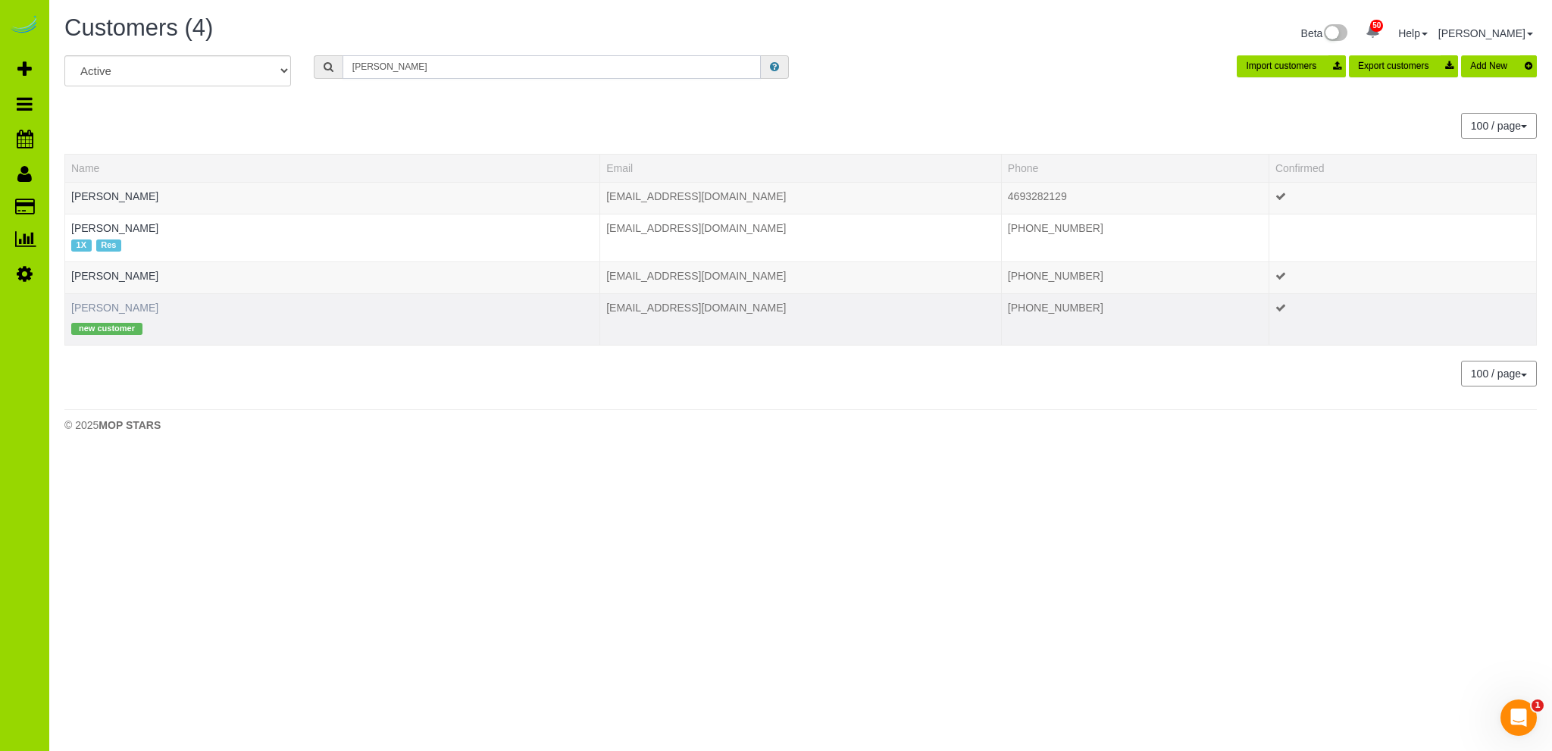
type input "nguyen"
click at [113, 306] on link "Taylor Nguyen" at bounding box center [114, 308] width 87 height 12
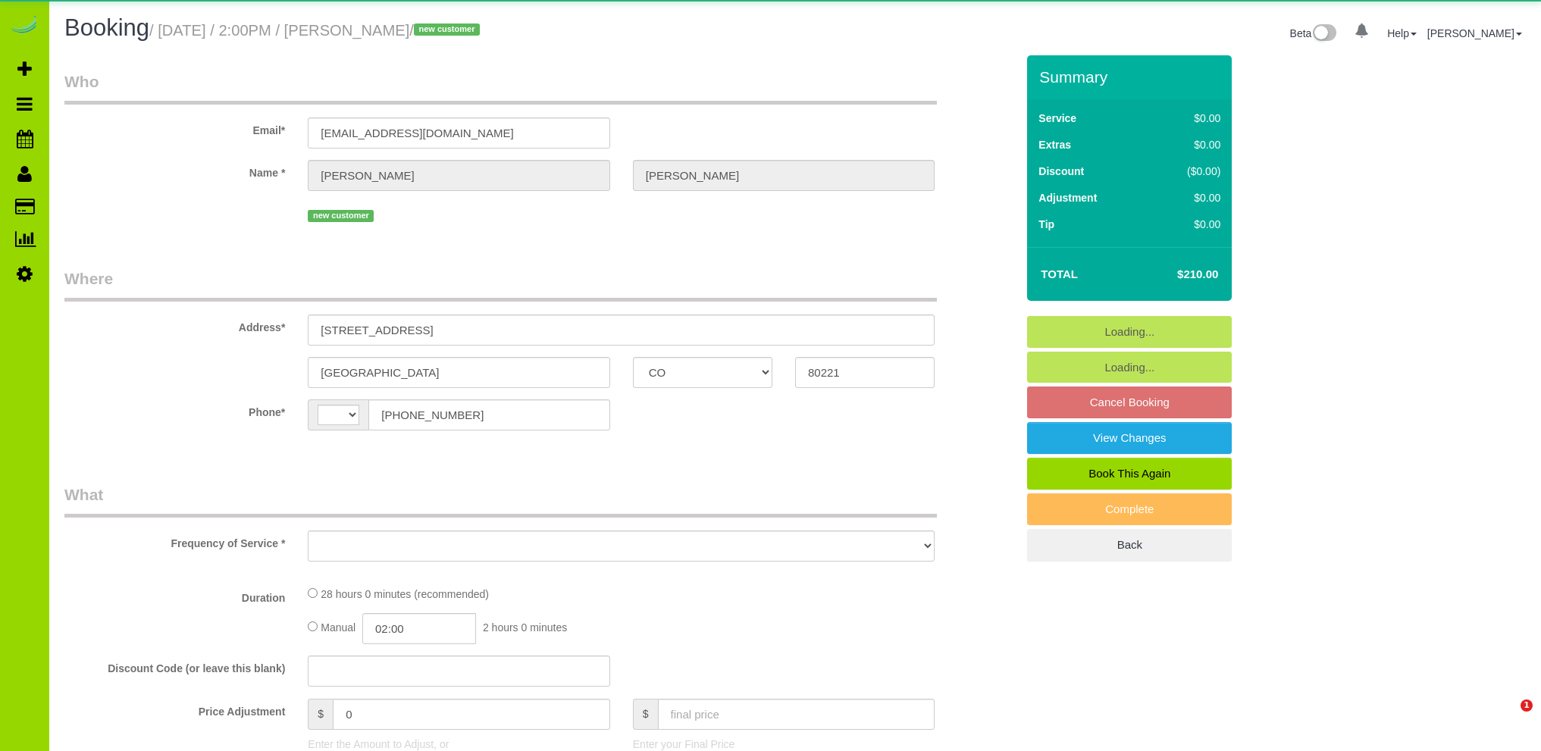
select select "CO"
select select "string:[GEOGRAPHIC_DATA]"
select select "object:1217"
select select "7"
select select "number:4"
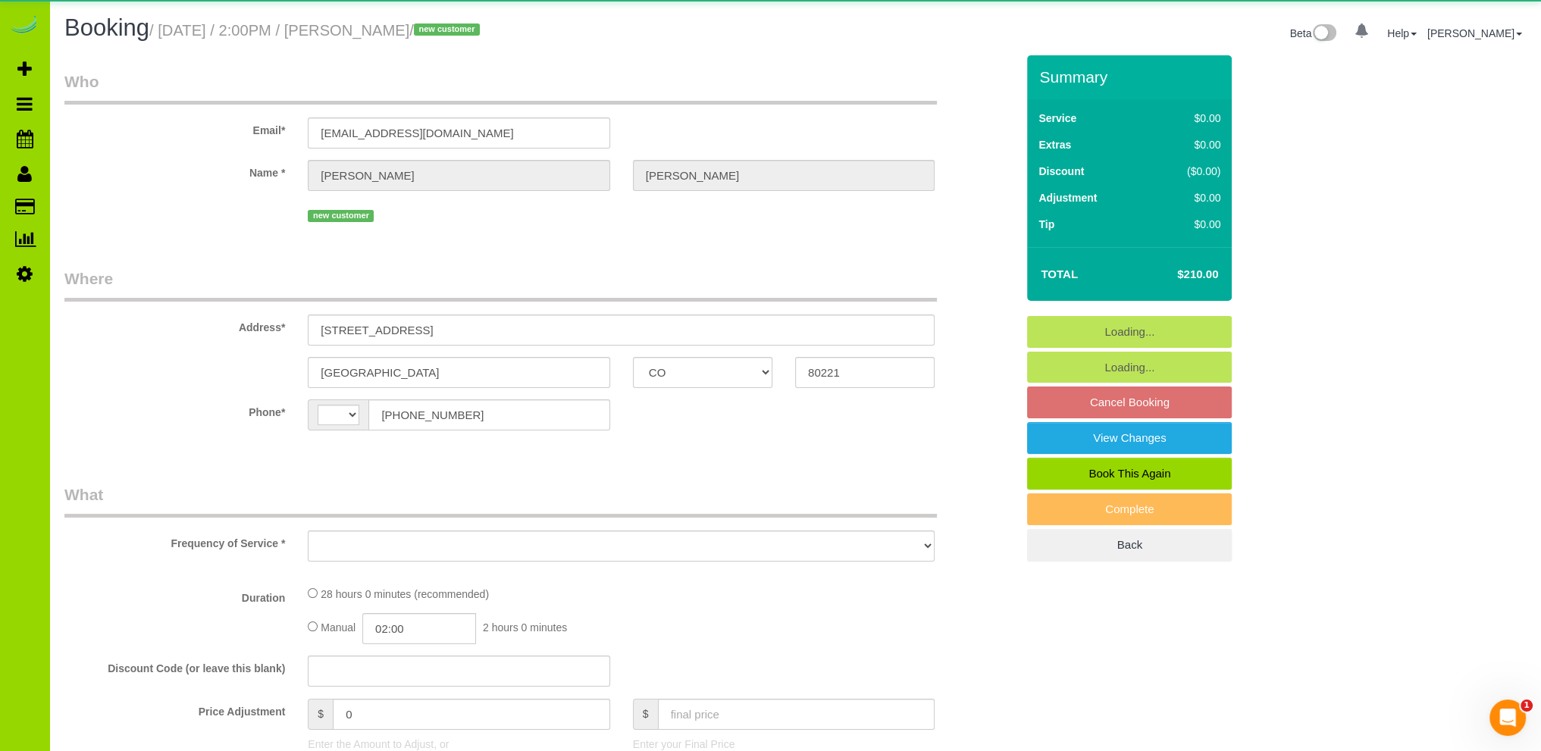
select select "number:13"
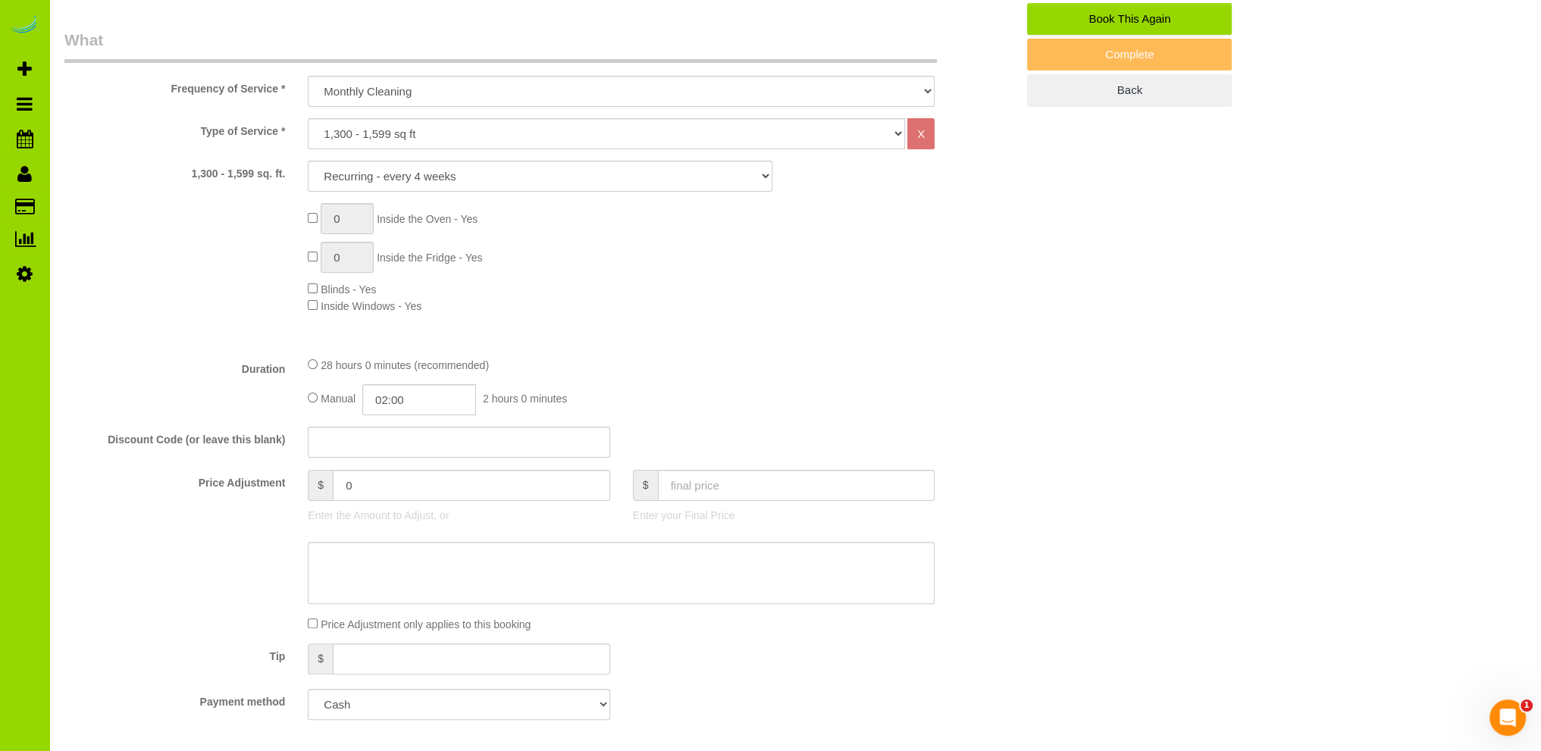
select select "7"
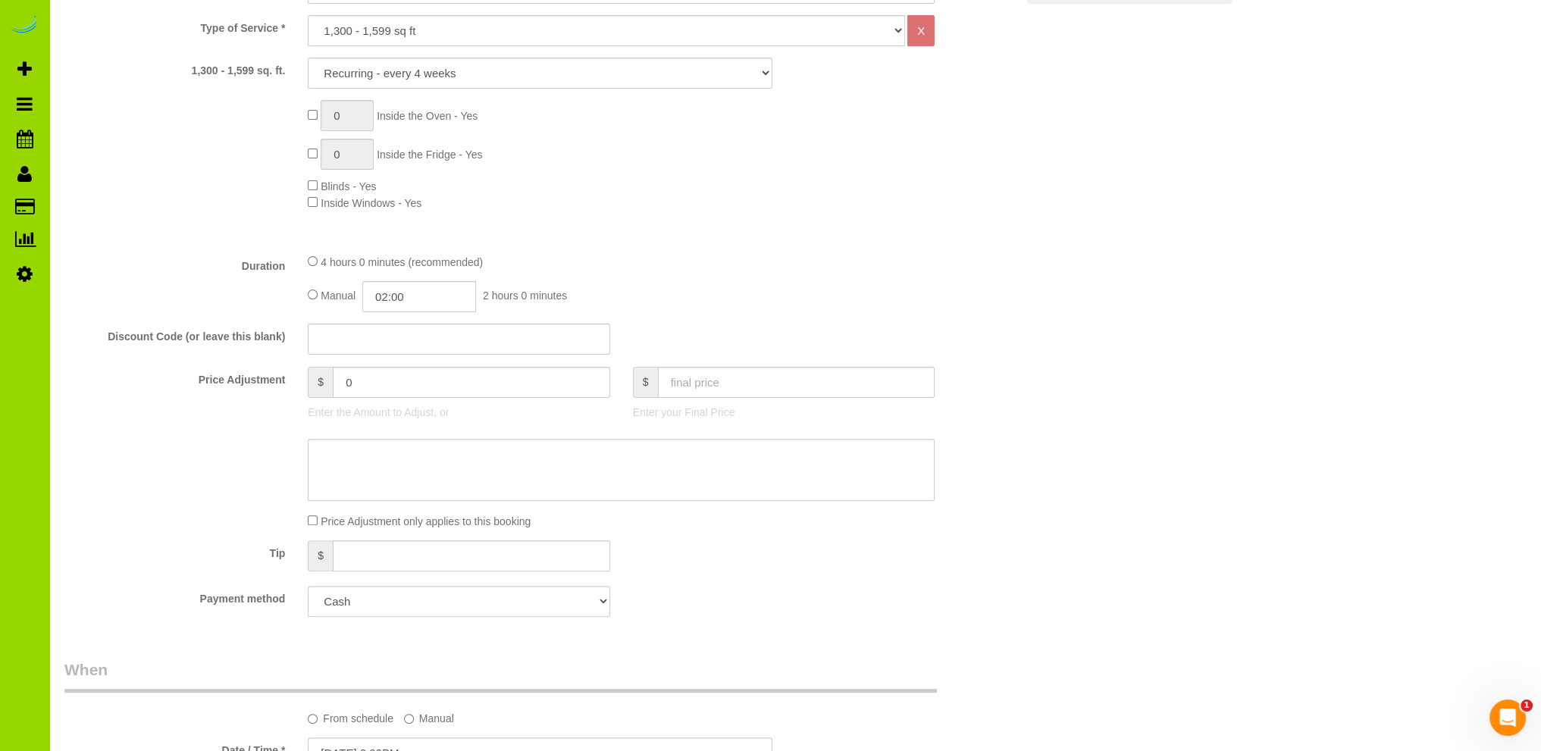
scroll to position [455, 0]
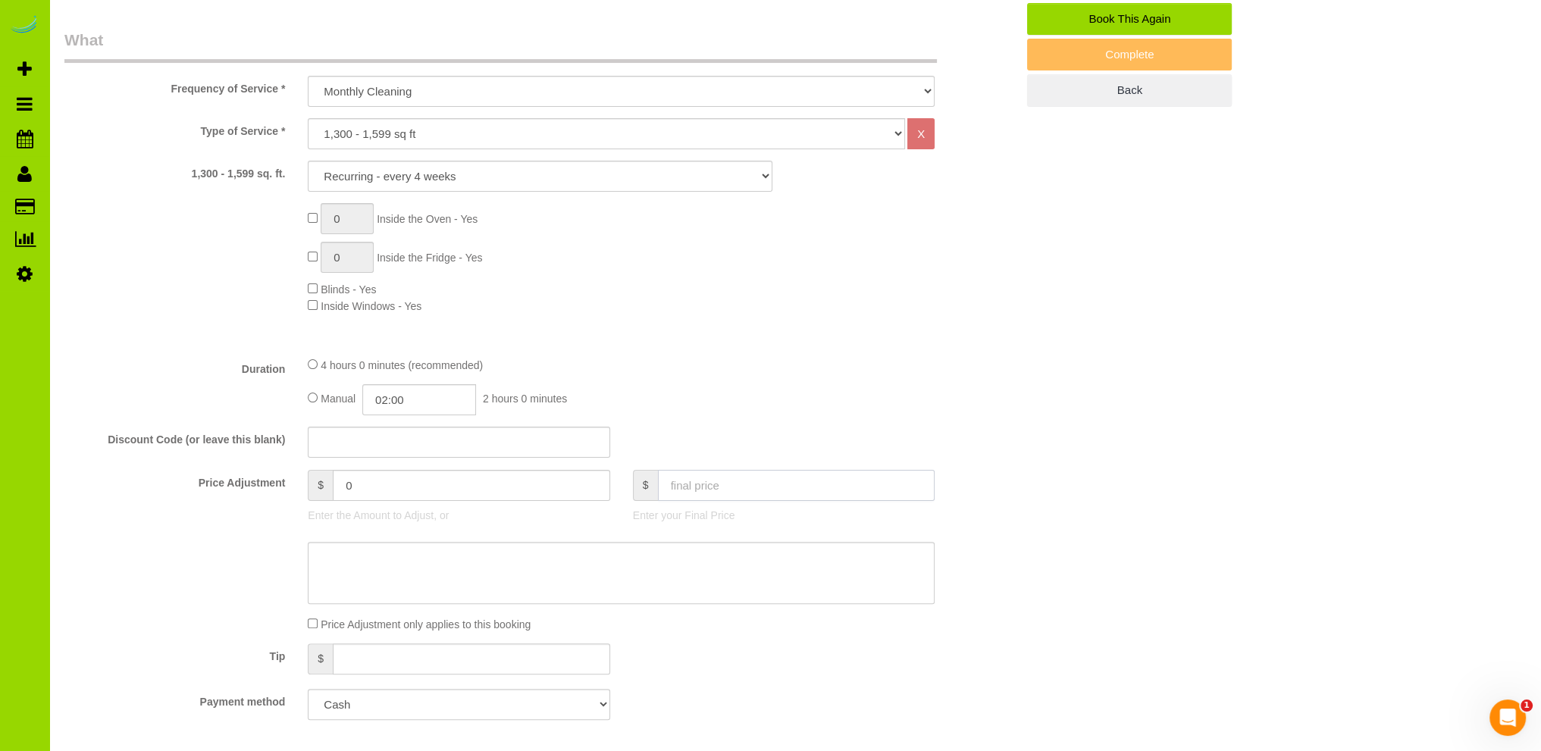
click at [674, 481] on input "text" at bounding box center [796, 485] width 277 height 31
type input "190"
click at [758, 373] on div "4 hours 0 minutes (recommended)" at bounding box center [621, 364] width 627 height 17
type input "-20"
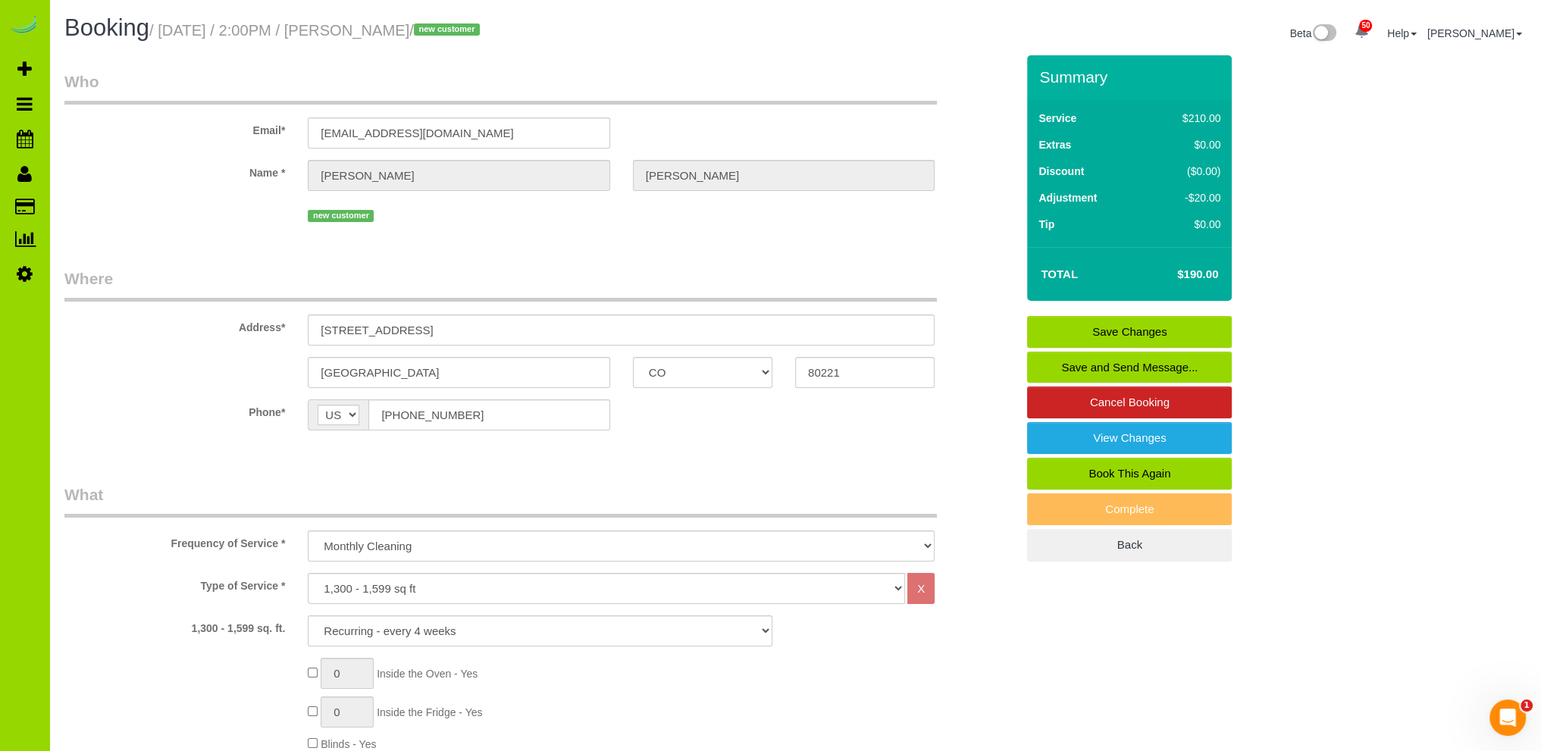
click at [1101, 328] on link "Save Changes" at bounding box center [1129, 332] width 205 height 32
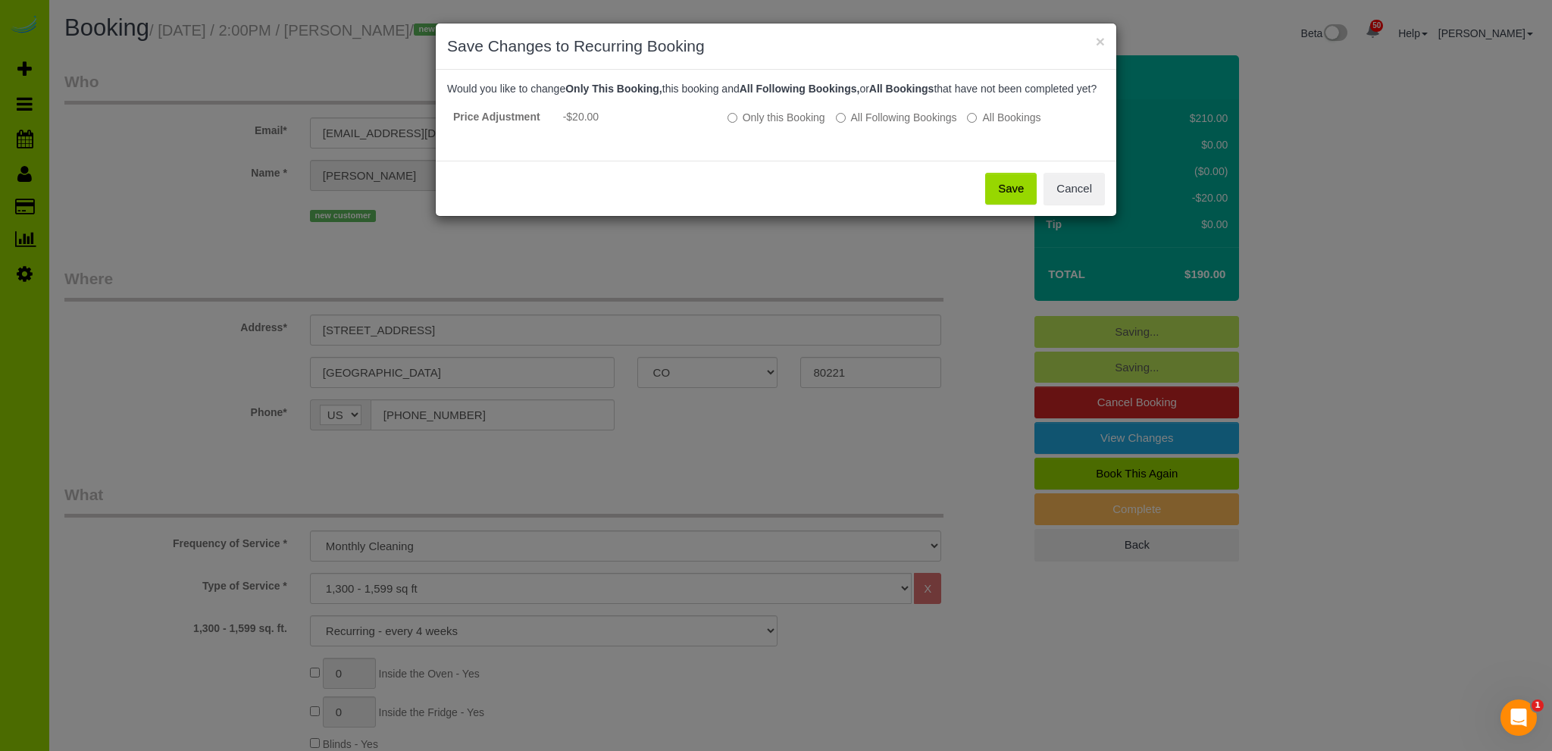
click at [1009, 197] on button "Save" at bounding box center [1011, 189] width 52 height 32
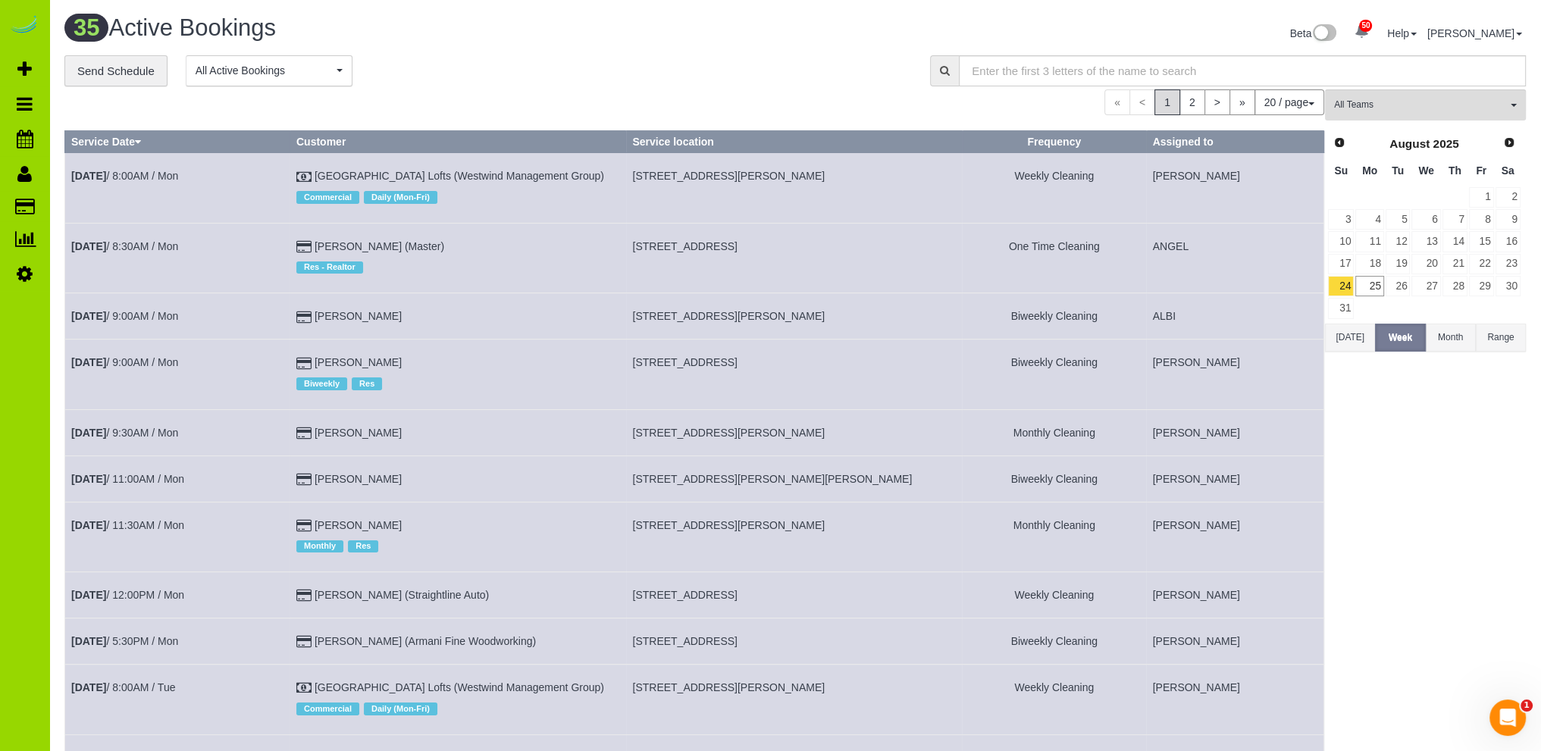
drag, startPoint x: 424, startPoint y: 64, endPoint x: 386, endPoint y: 45, distance: 42.0
click at [424, 63] on div "**********" at bounding box center [485, 71] width 843 height 32
